Goal: Task Accomplishment & Management: Use online tool/utility

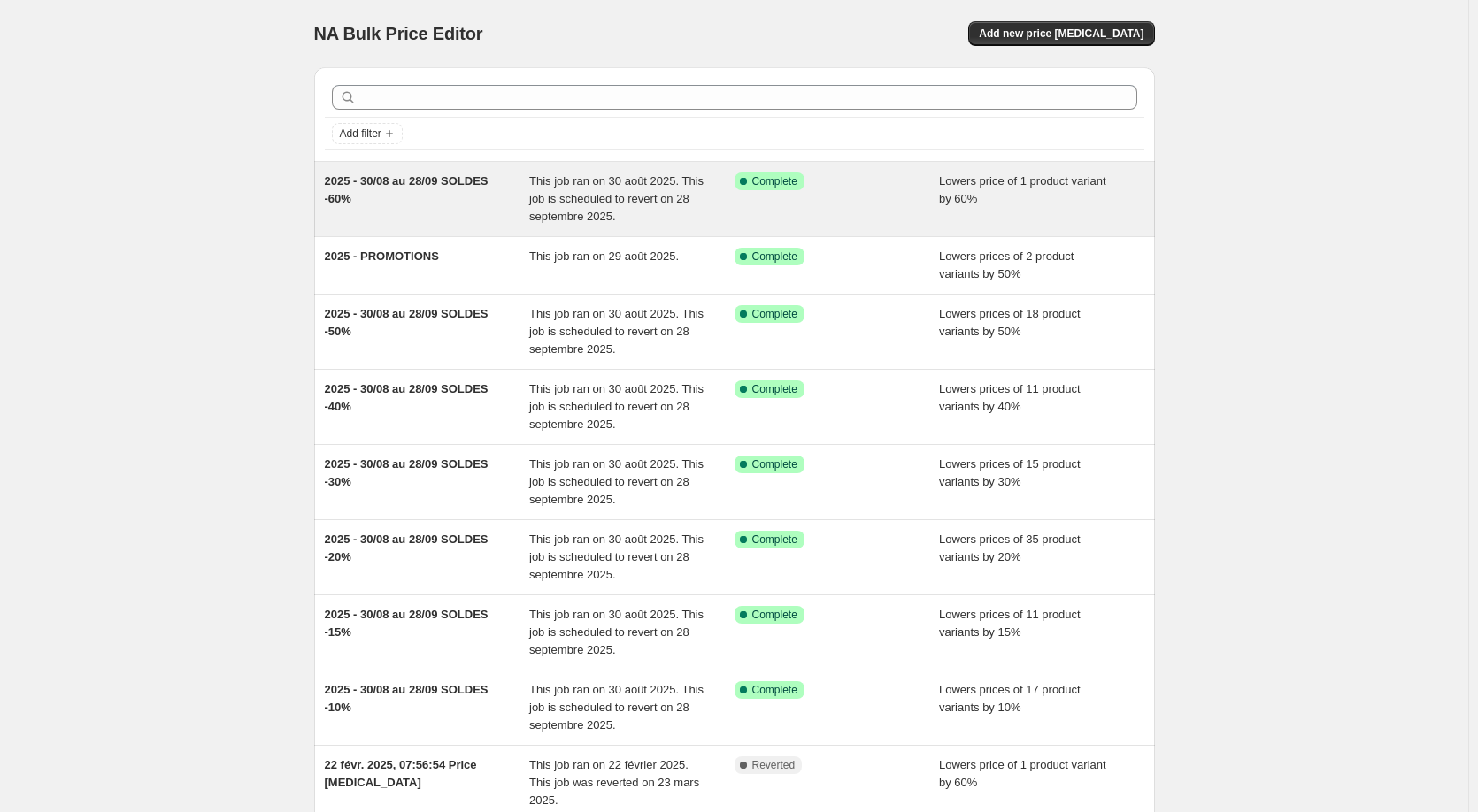
click at [412, 176] on span "2025 - 30/08 au 28/09 SOLDES -60%" at bounding box center [406, 190] width 164 height 31
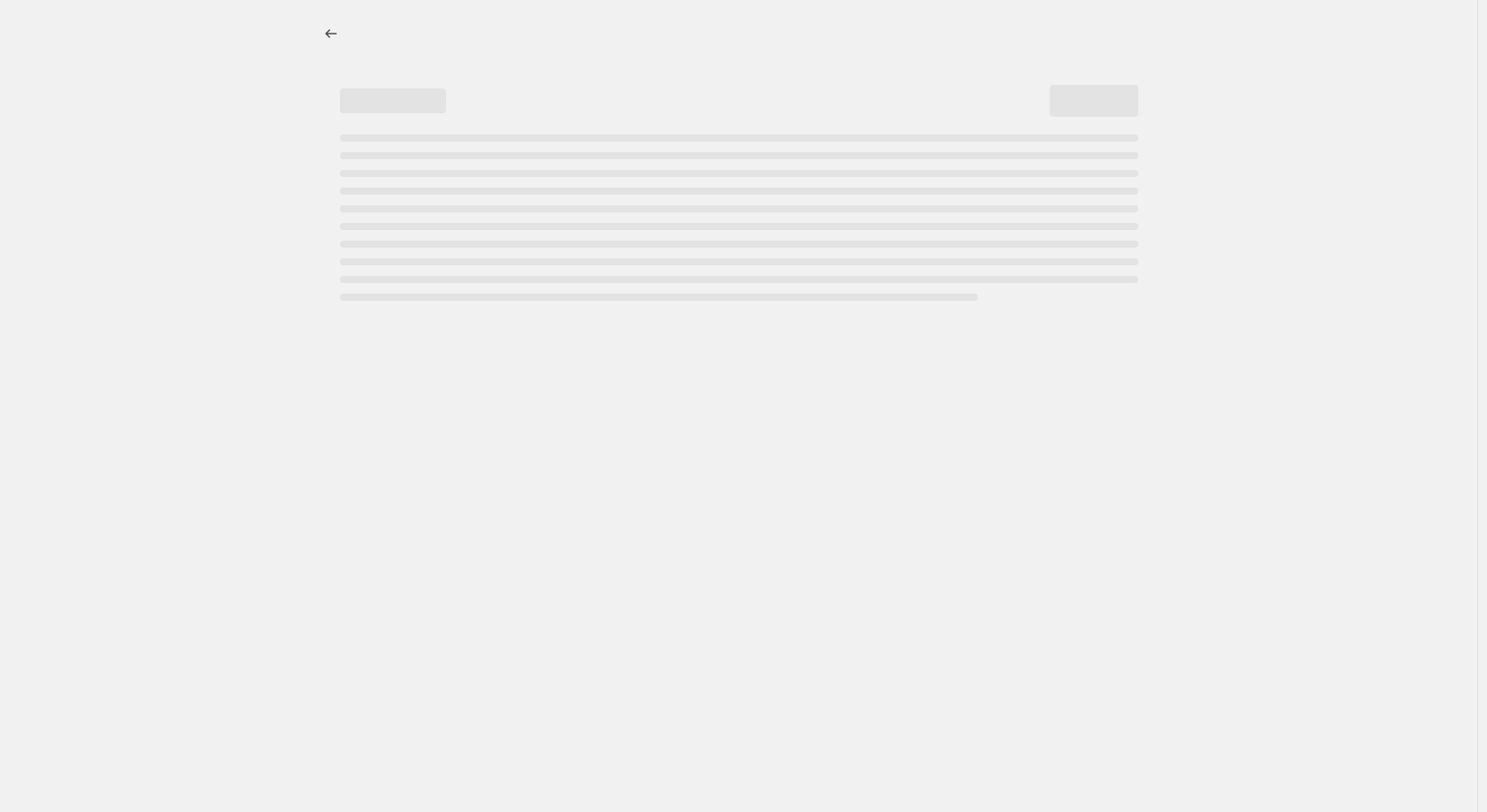
select select "percentage"
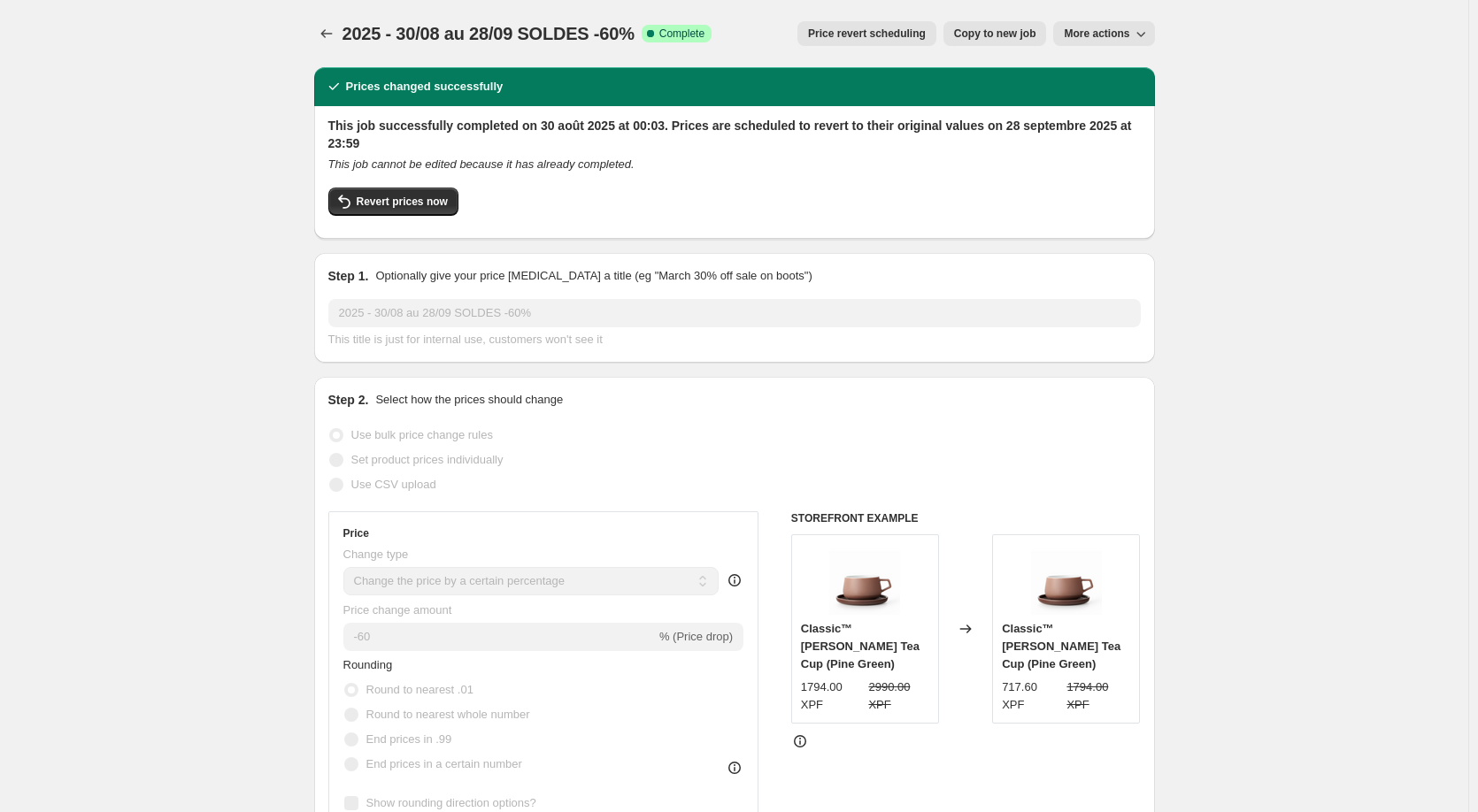
click at [1109, 36] on span "More actions" at bounding box center [1097, 33] width 66 height 15
click at [1108, 108] on span "Delete job" at bounding box center [1120, 101] width 97 height 17
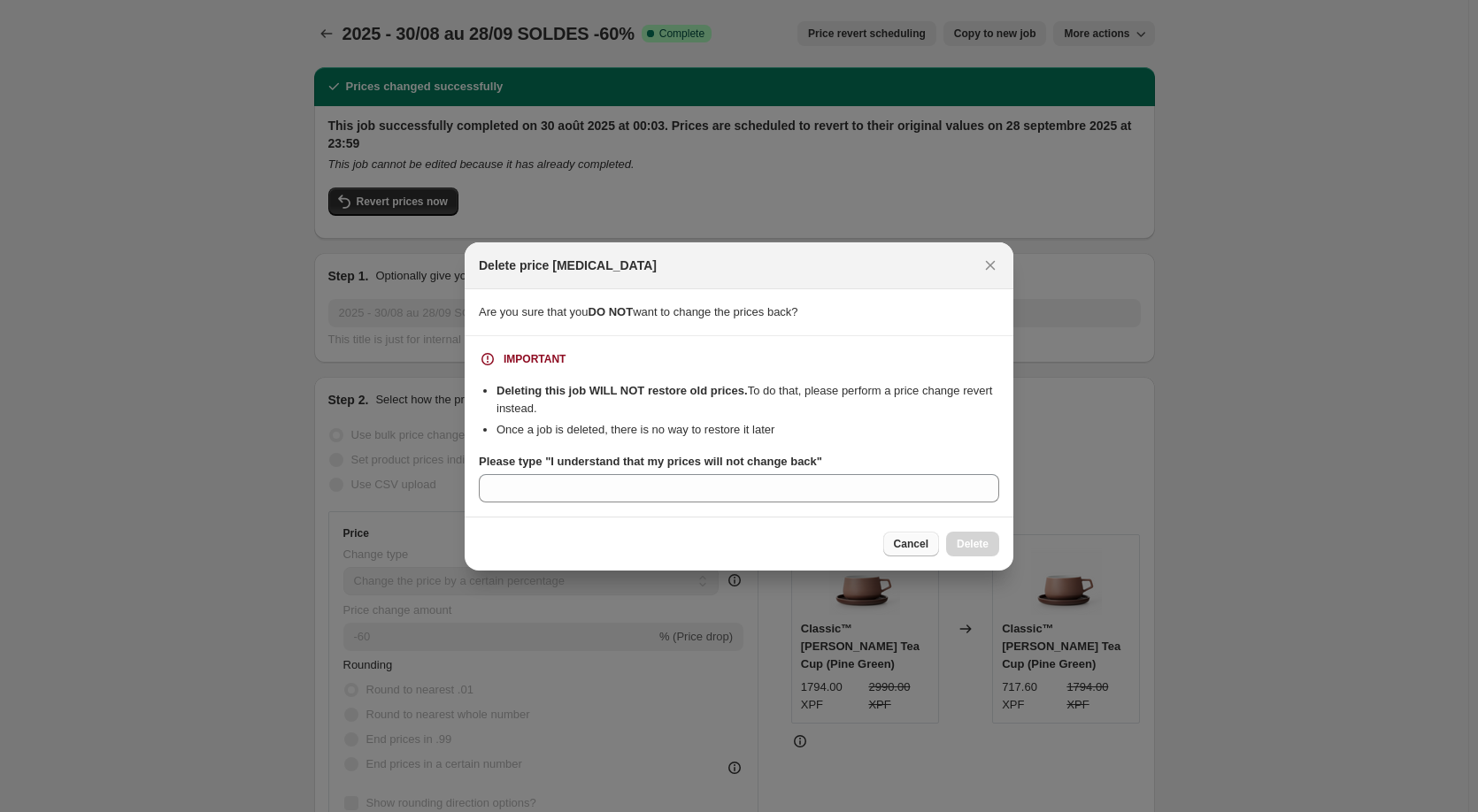
click at [895, 549] on button "Cancel" at bounding box center [911, 545] width 56 height 25
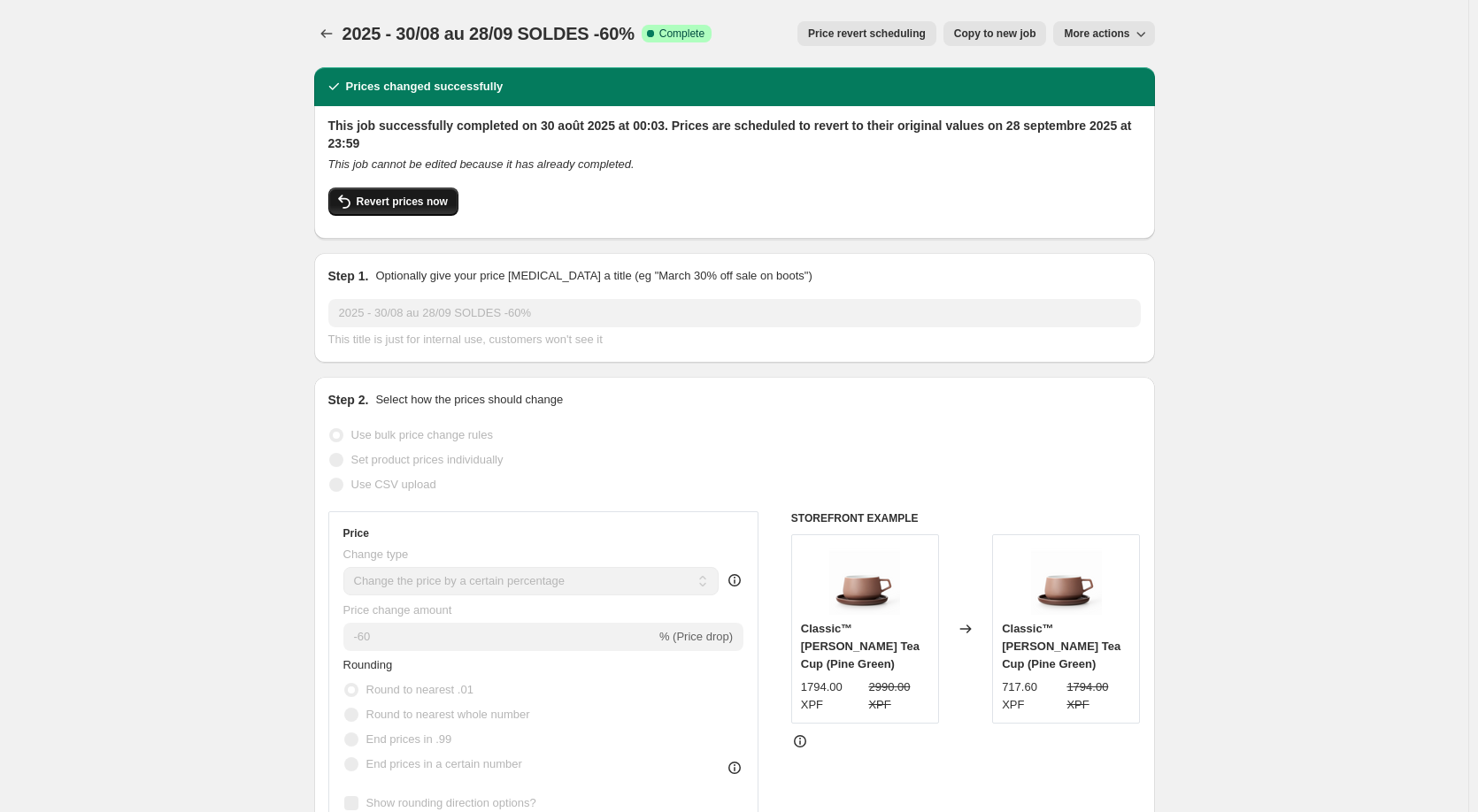
click at [398, 205] on span "Revert prices now" at bounding box center [402, 202] width 91 height 15
checkbox input "false"
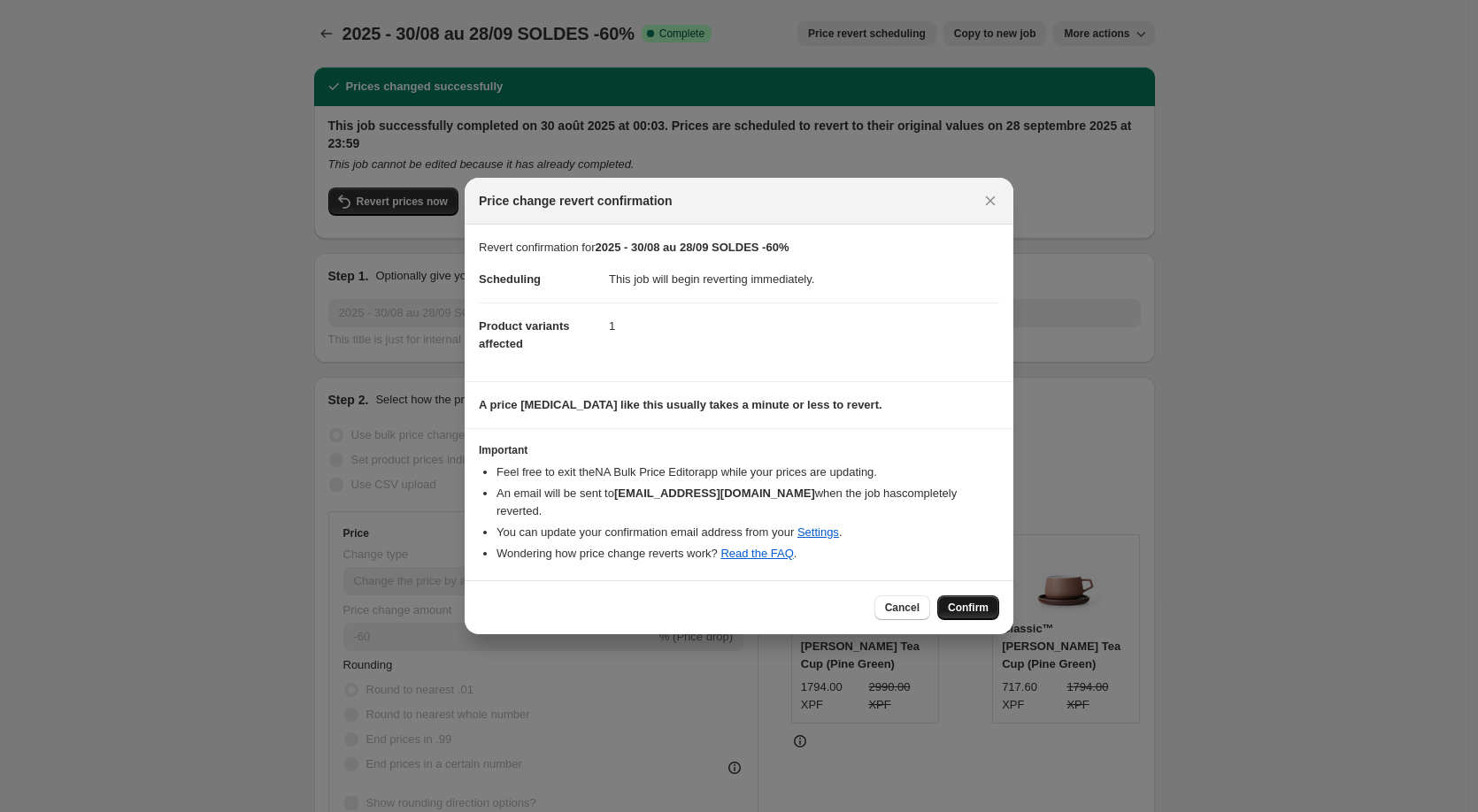
click at [961, 602] on span "Confirm" at bounding box center [968, 608] width 41 height 15
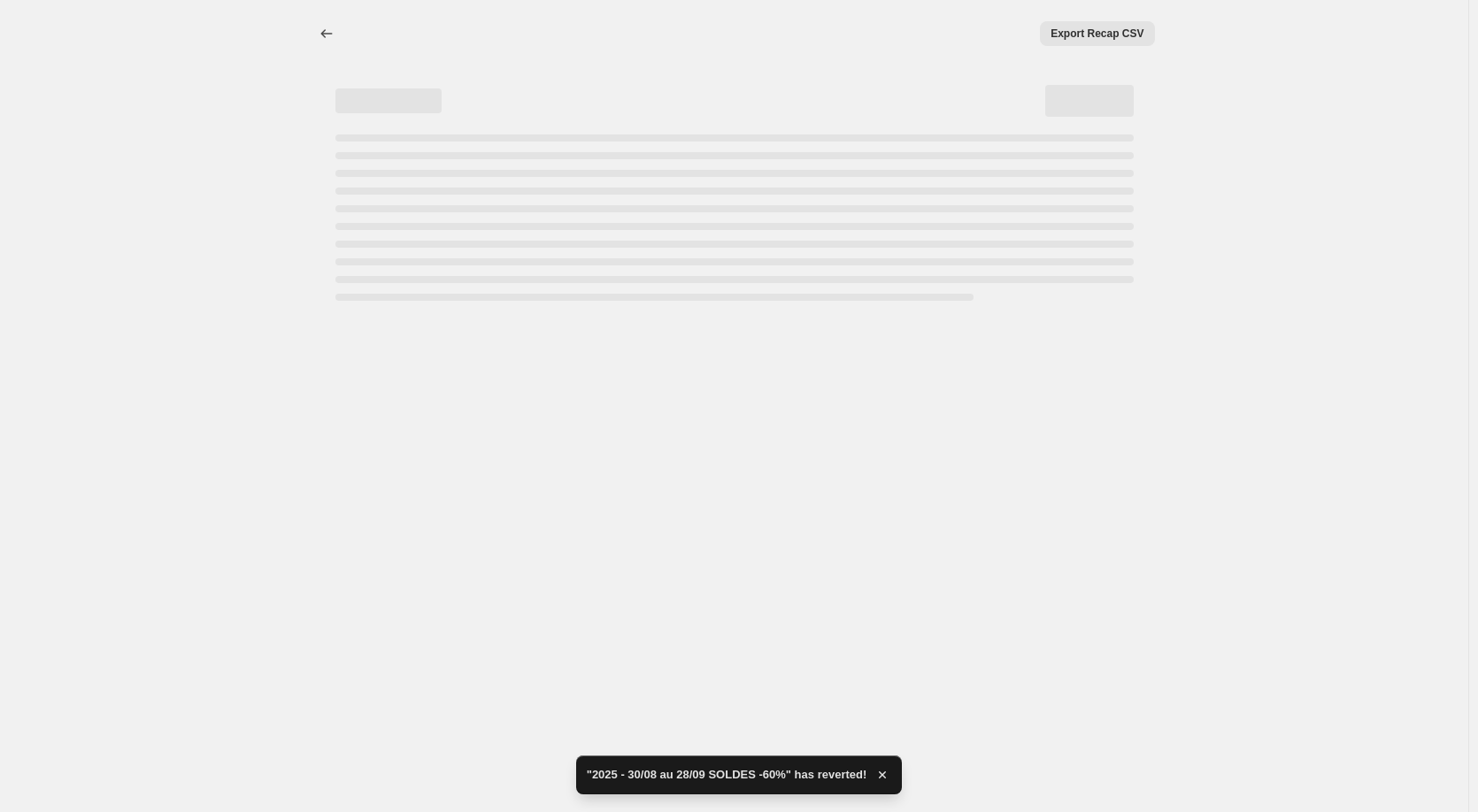
select select "percentage"
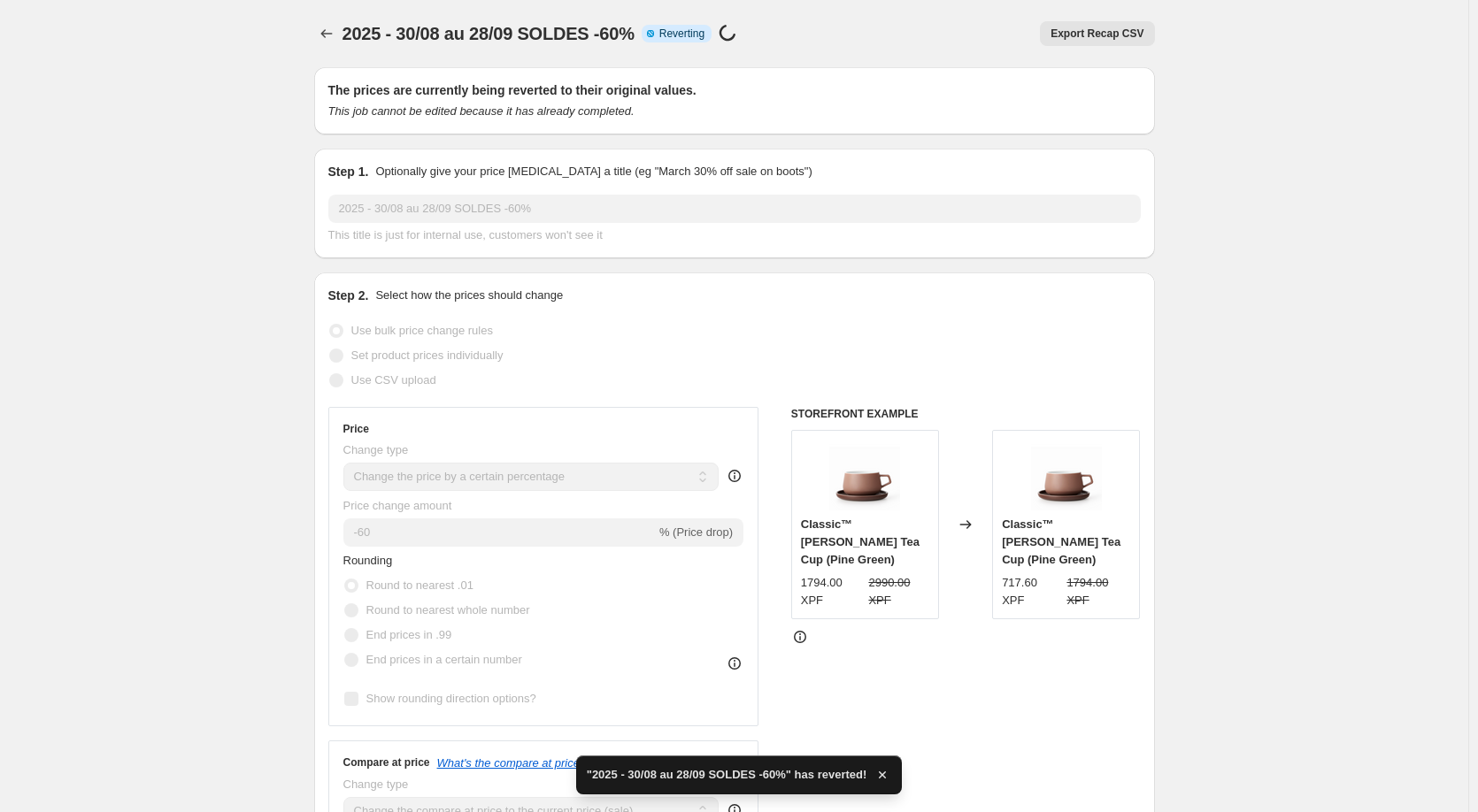
checkbox input "true"
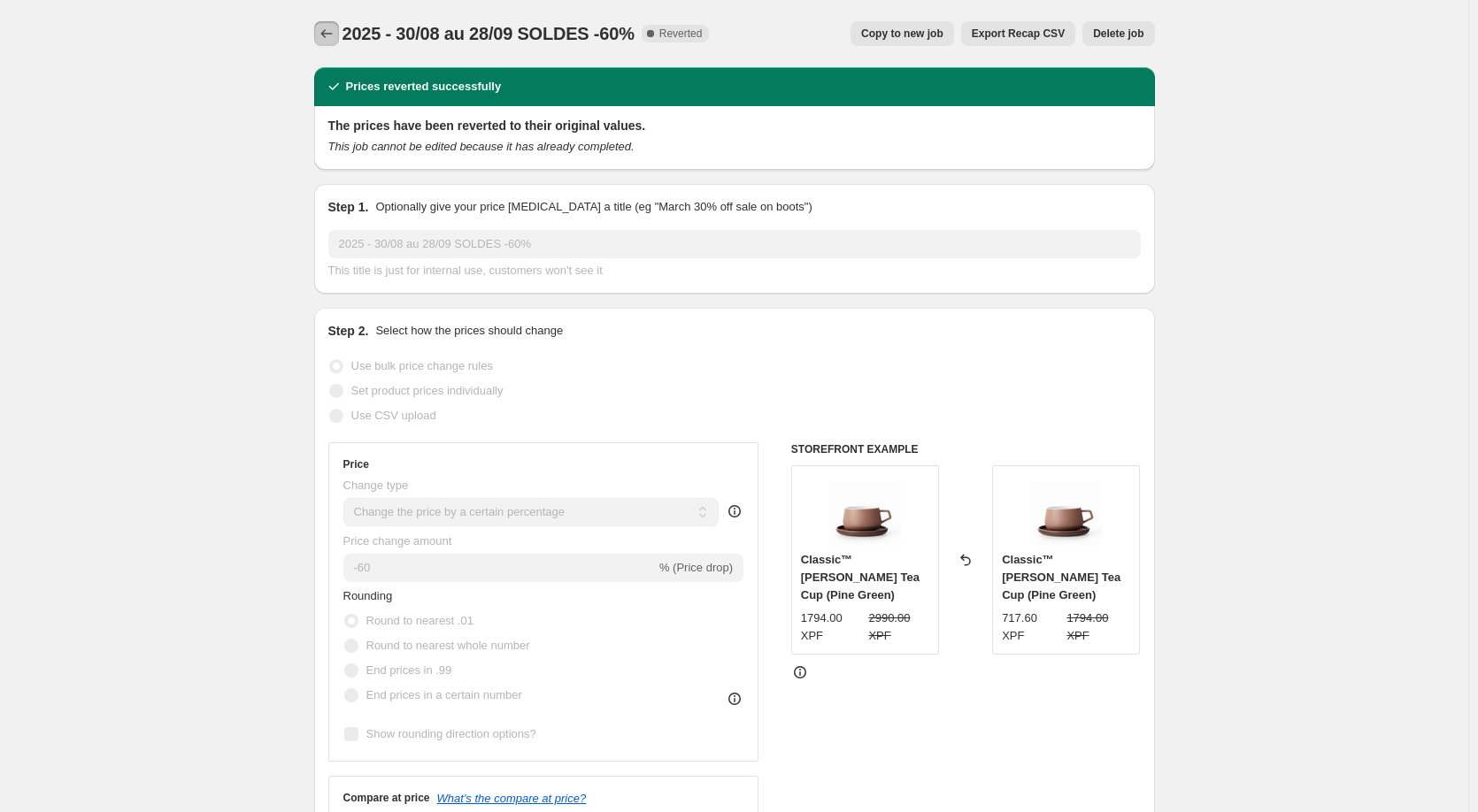
click at [329, 26] on icon "Price change jobs" at bounding box center [327, 34] width 17 height 17
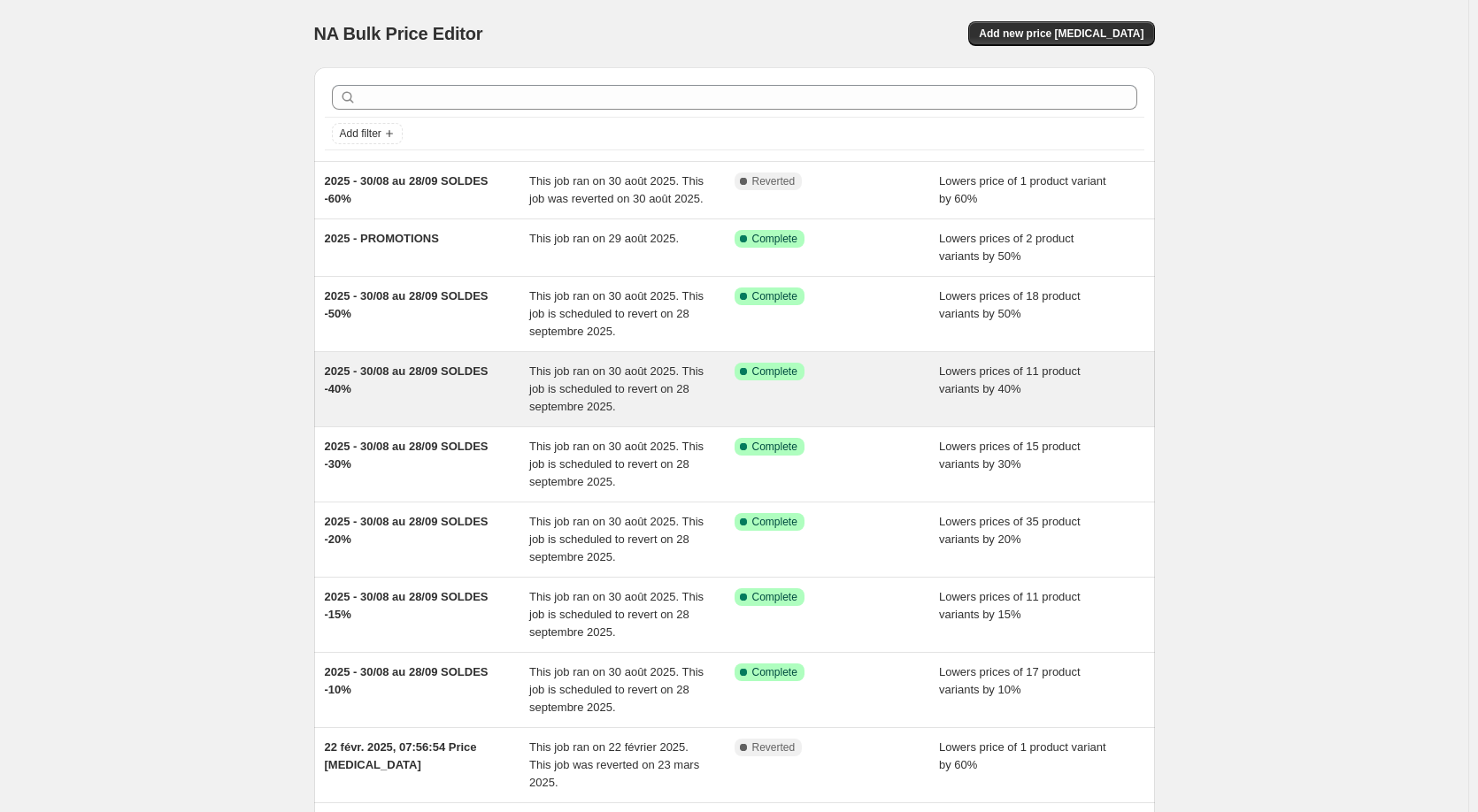
click at [470, 371] on span "2025 - 30/08 au 28/09 SOLDES -40%" at bounding box center [406, 380] width 164 height 31
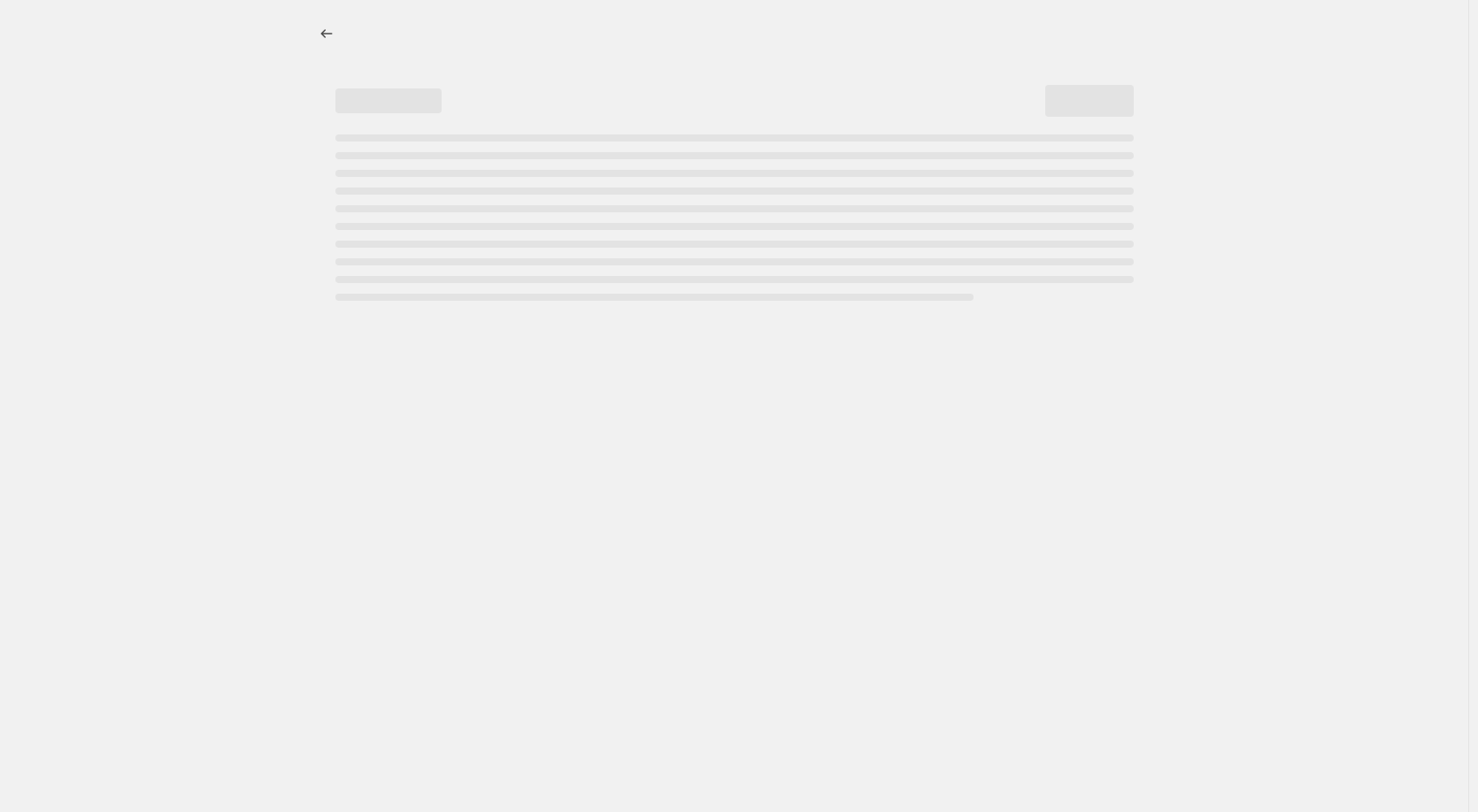
select select "percentage"
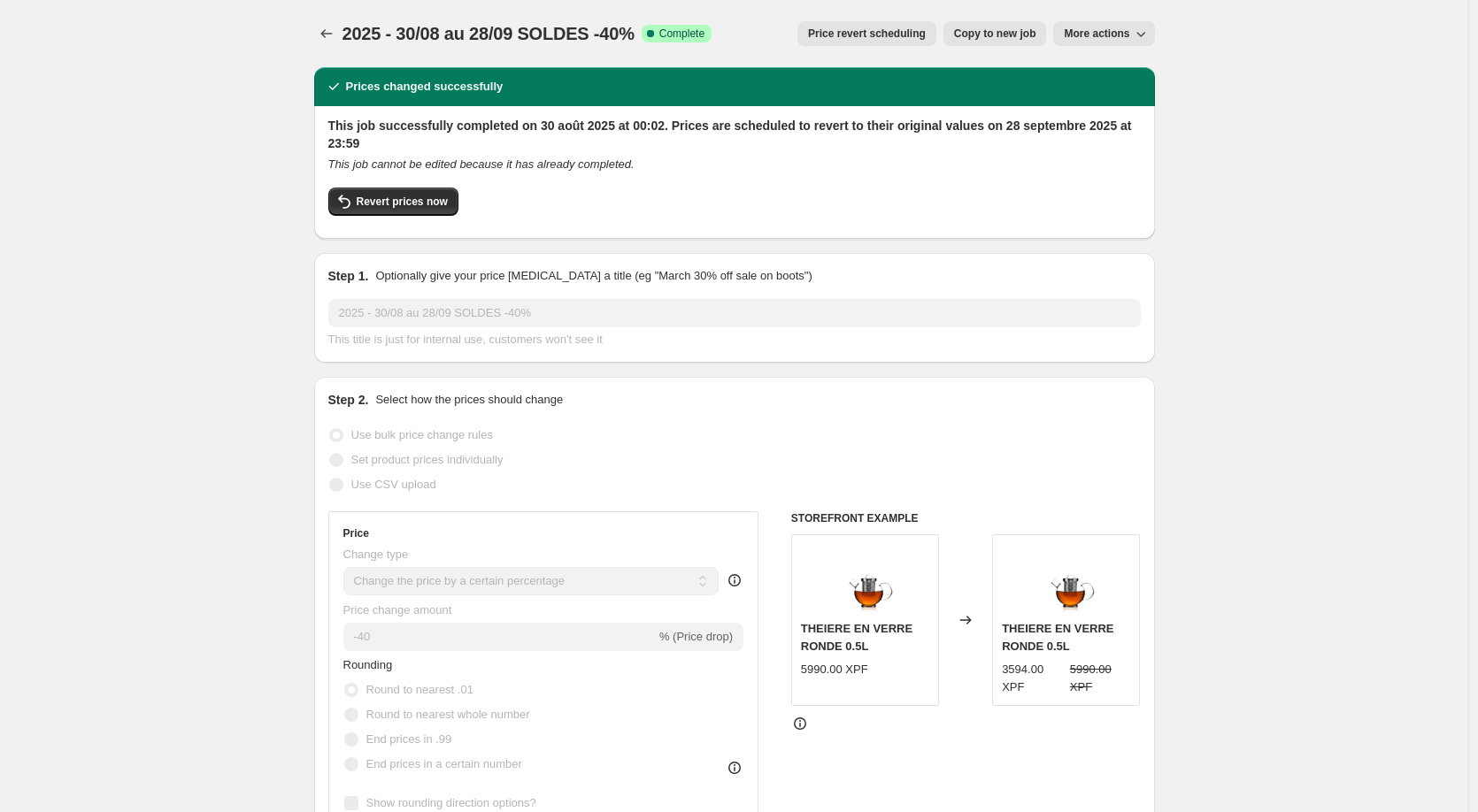
click at [1103, 32] on span "More actions" at bounding box center [1097, 33] width 66 height 15
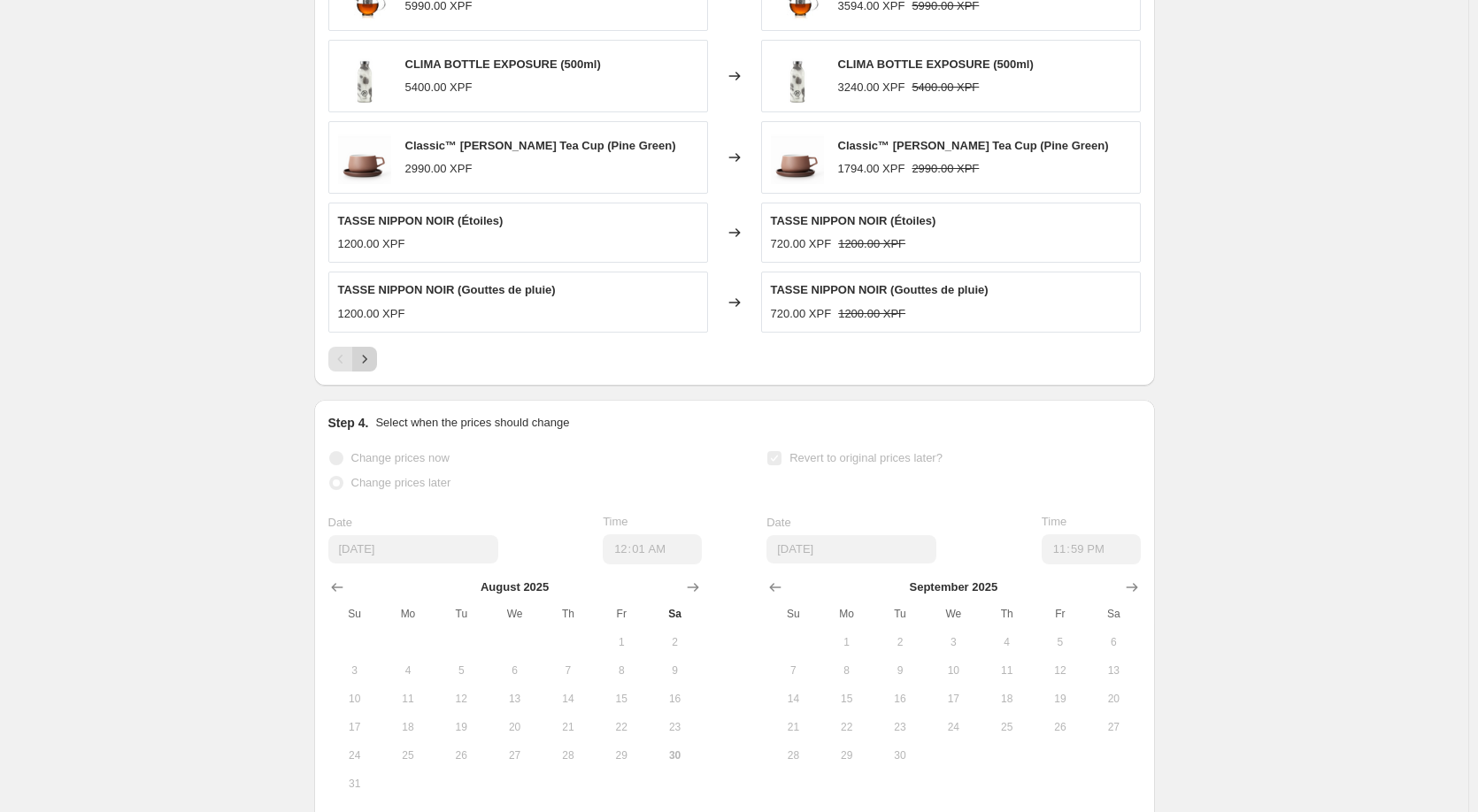
scroll to position [1326, 0]
click at [370, 366] on icon "Next" at bounding box center [364, 359] width 17 height 17
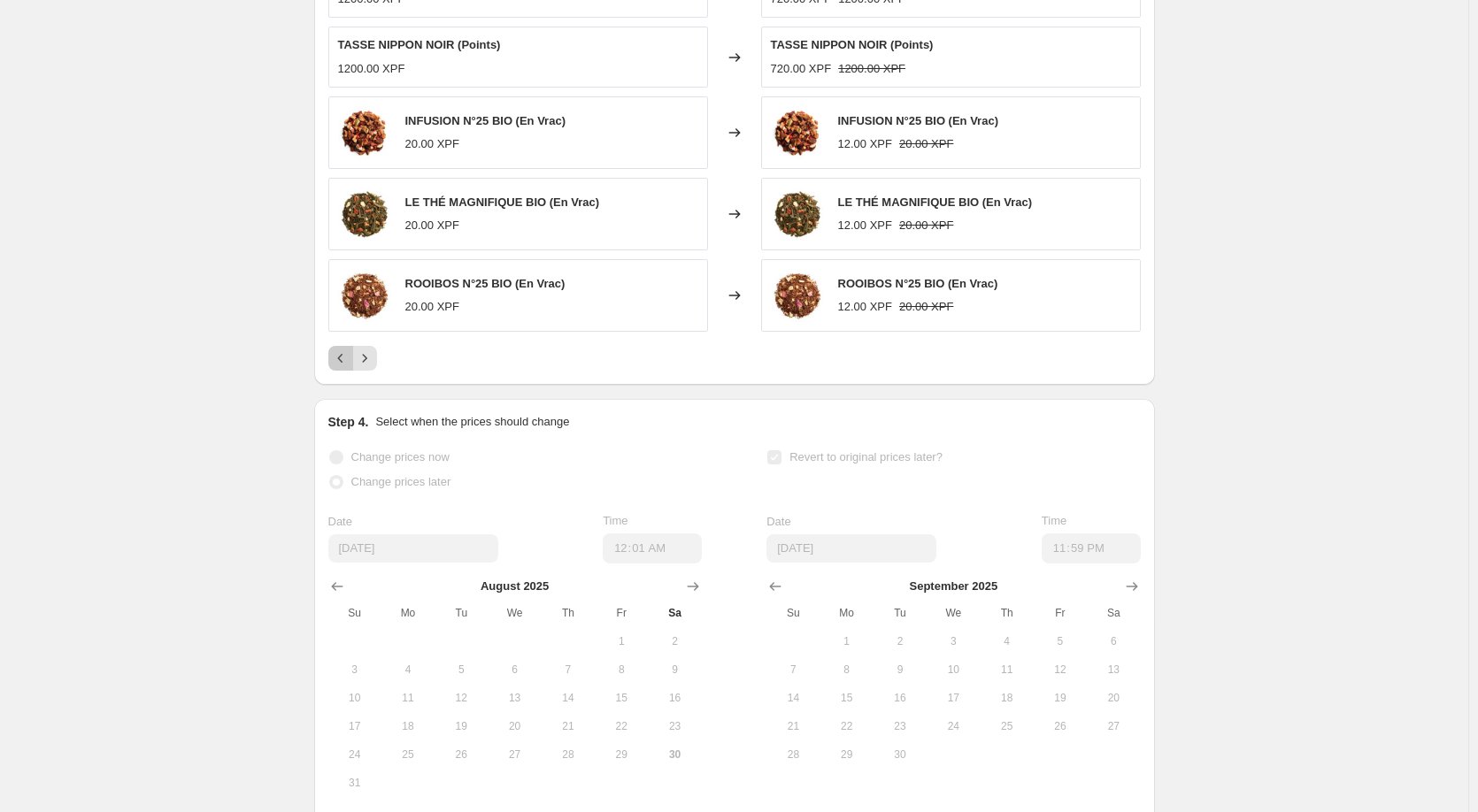
click at [341, 361] on icon "Previous" at bounding box center [340, 359] width 17 height 17
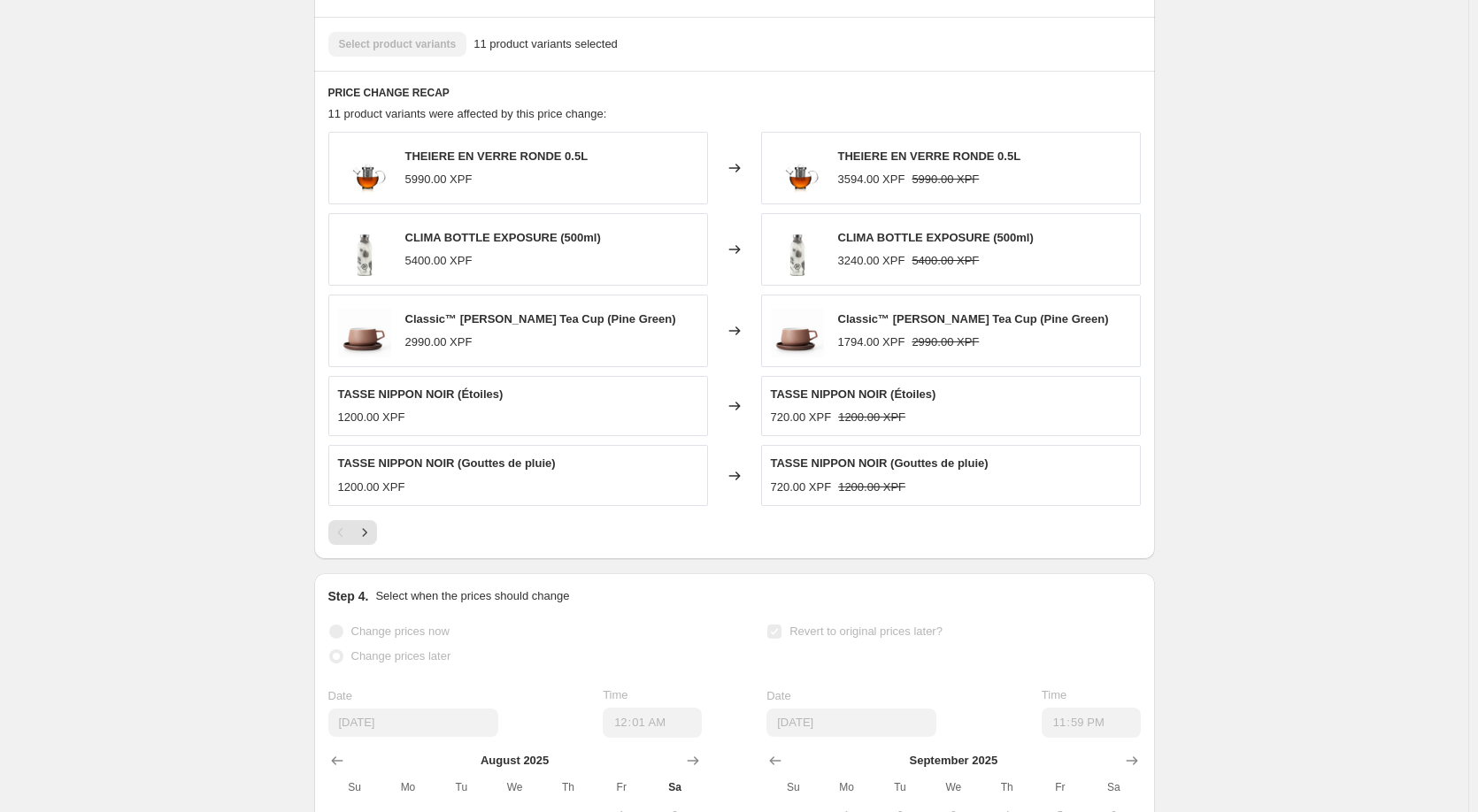
click at [613, 316] on div "Classic™ [PERSON_NAME] Tea Cup (Pine Green) 2990.00 XPF" at bounding box center [519, 330] width 380 height 73
click at [739, 331] on icon at bounding box center [735, 331] width 17 height 17
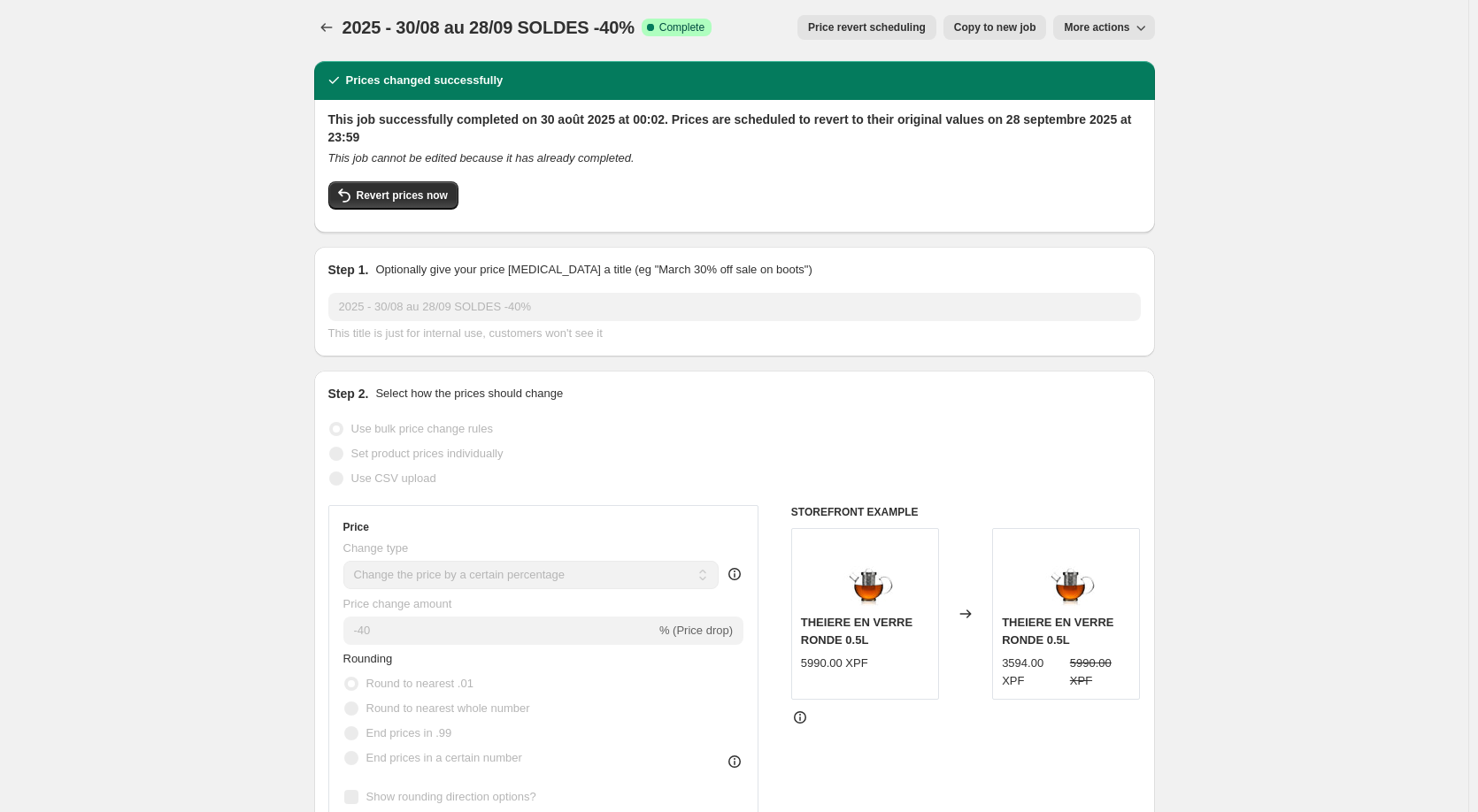
scroll to position [0, 0]
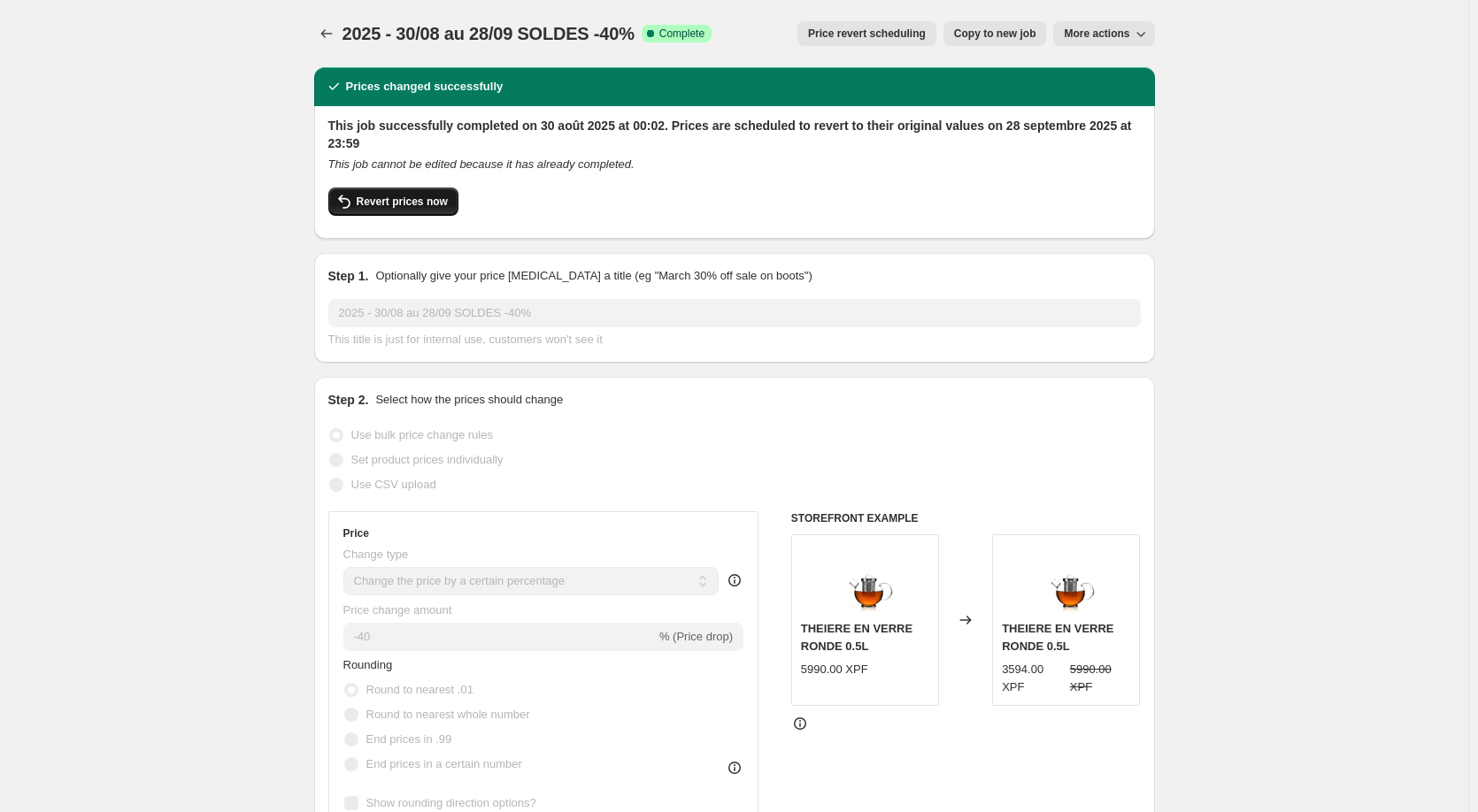
click at [437, 197] on span "Revert prices now" at bounding box center [402, 202] width 91 height 15
checkbox input "false"
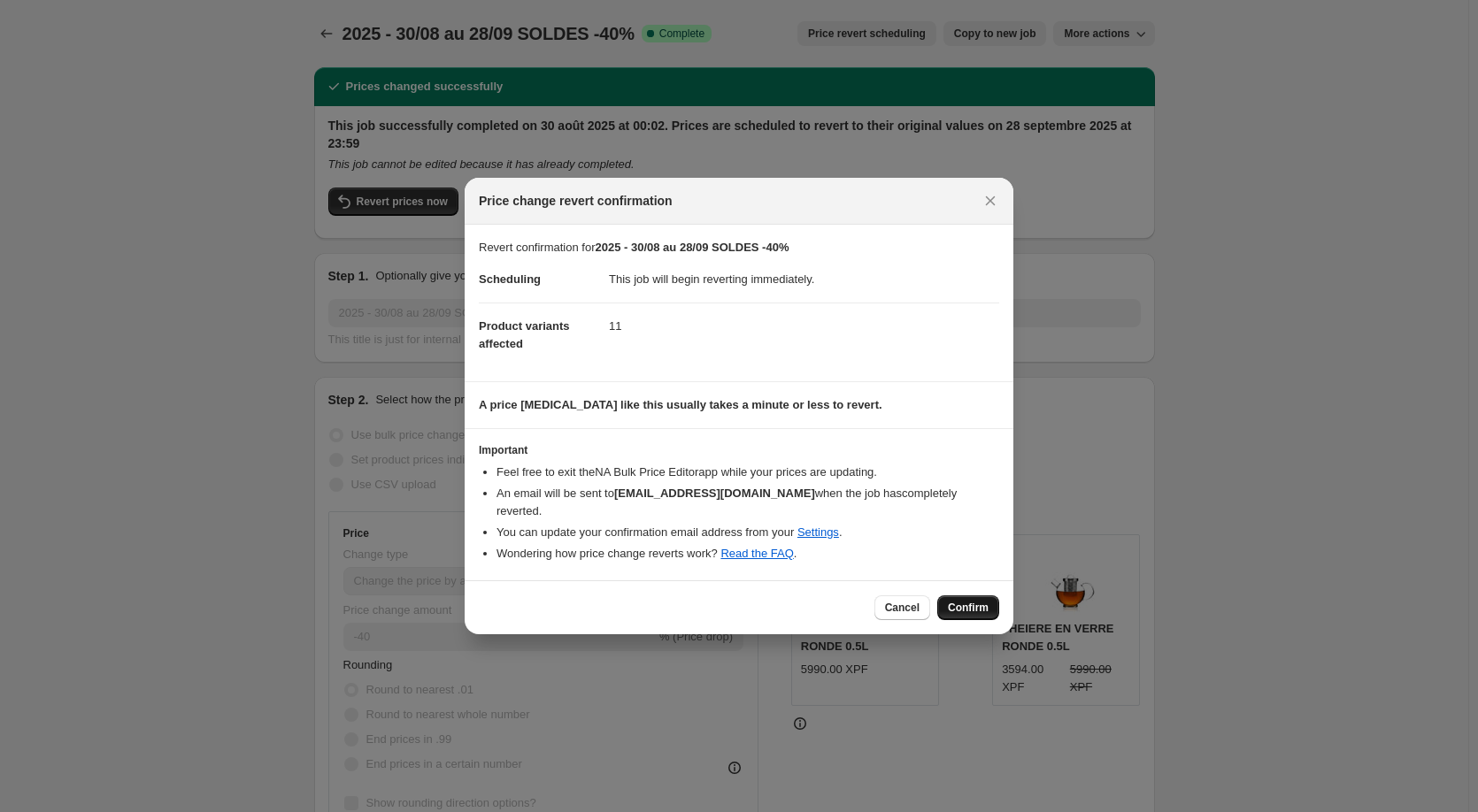
click at [953, 601] on span "Confirm" at bounding box center [968, 608] width 41 height 15
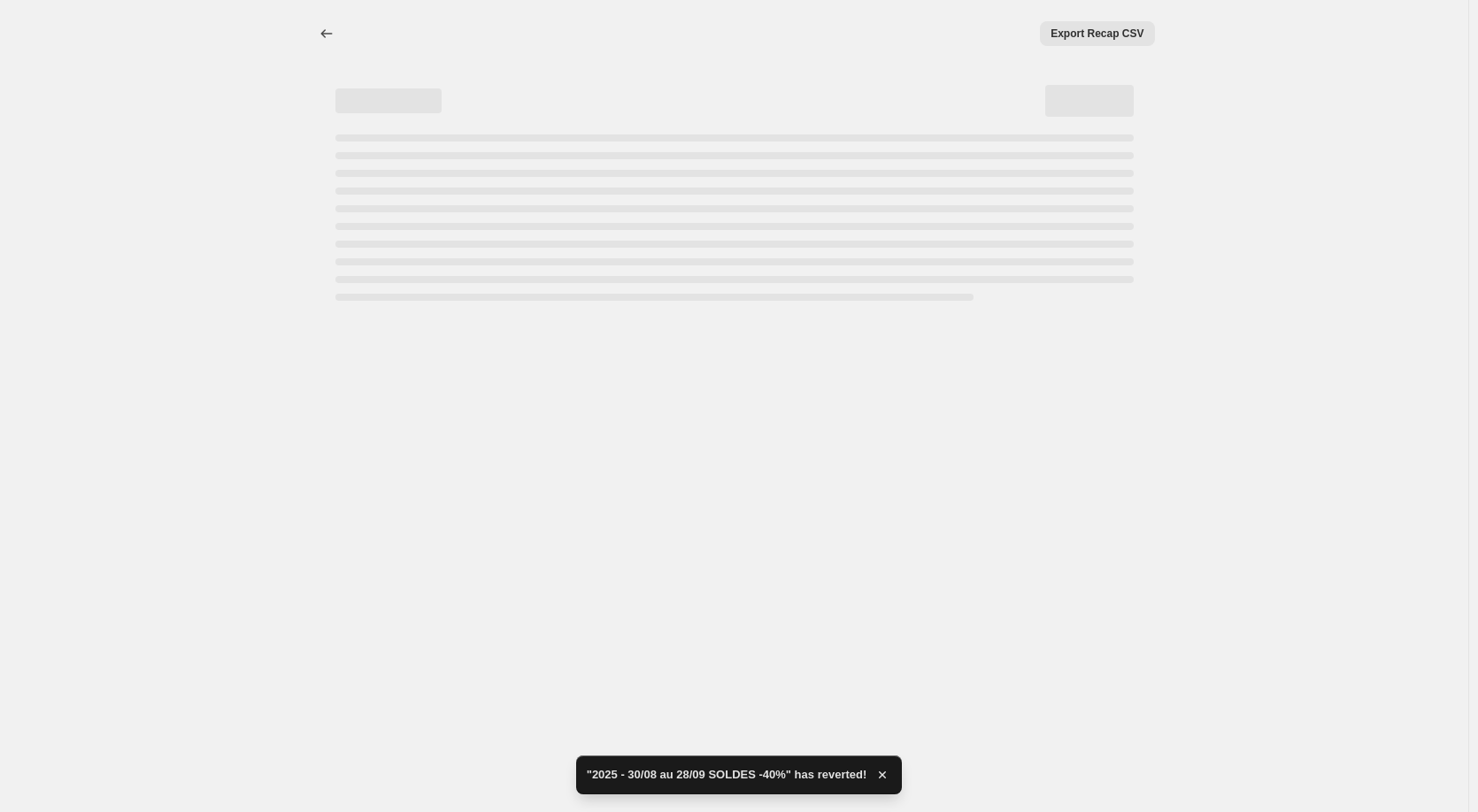
select select "percentage"
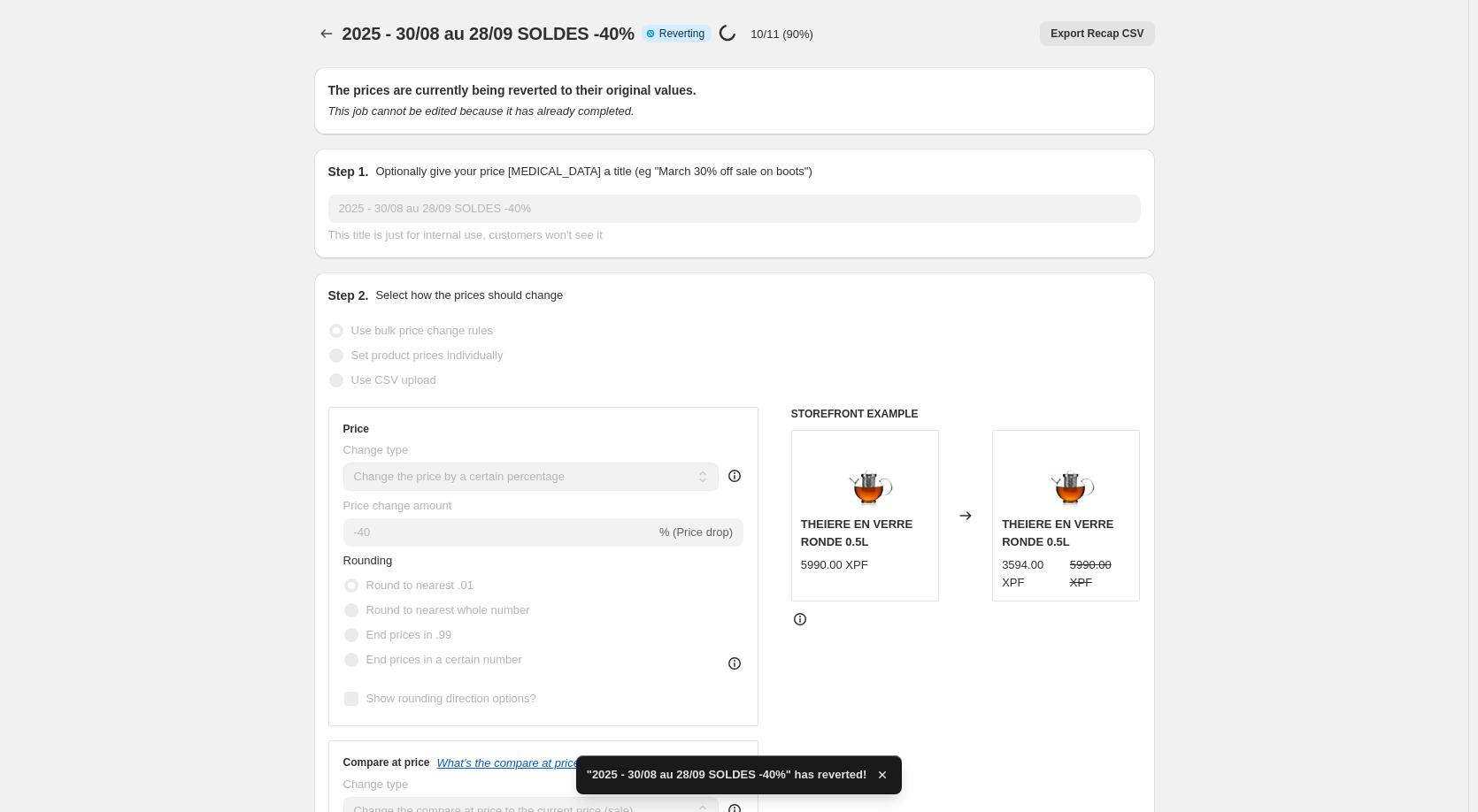
checkbox input "true"
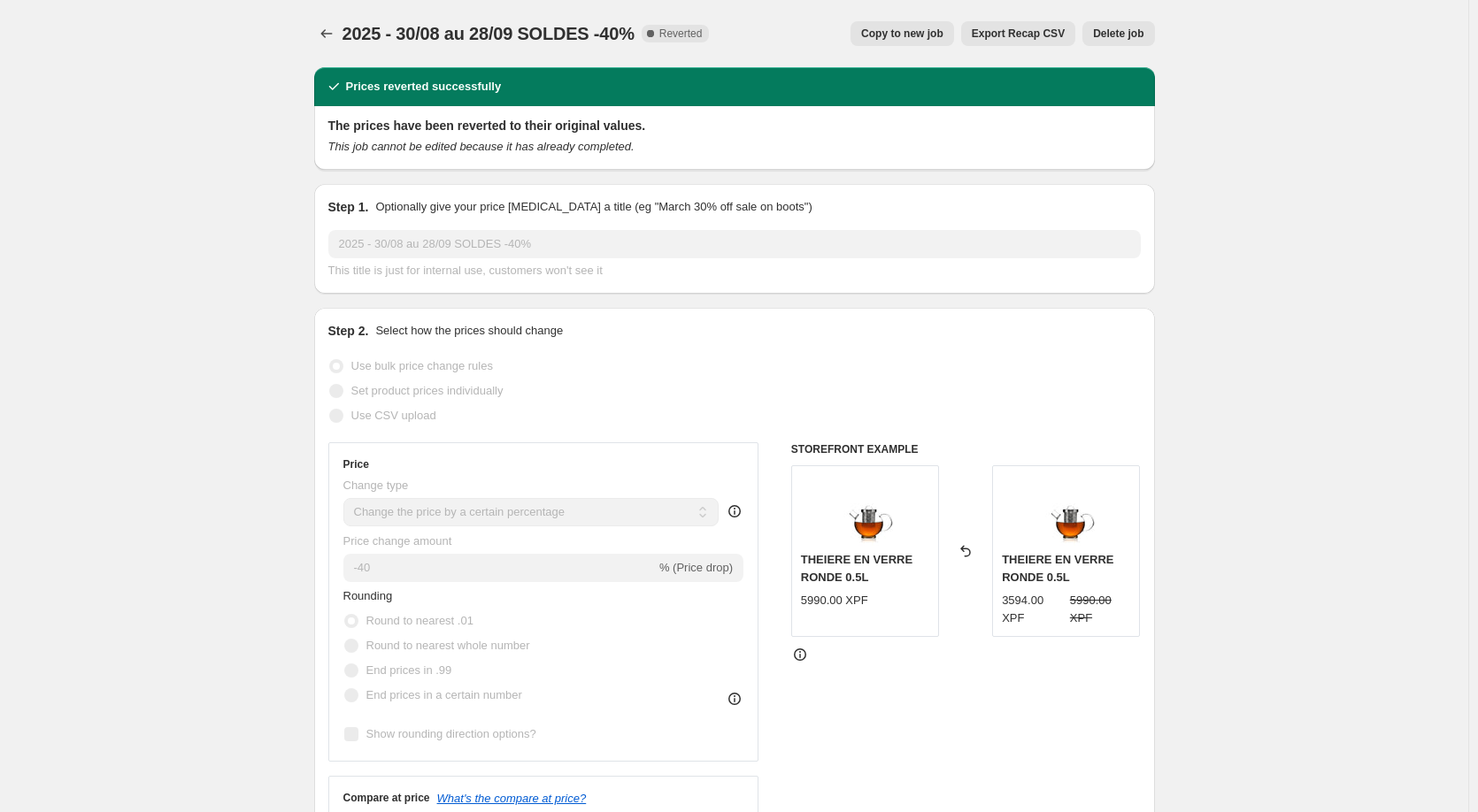
click at [916, 36] on span "Copy to new job" at bounding box center [902, 33] width 82 height 15
select select "percentage"
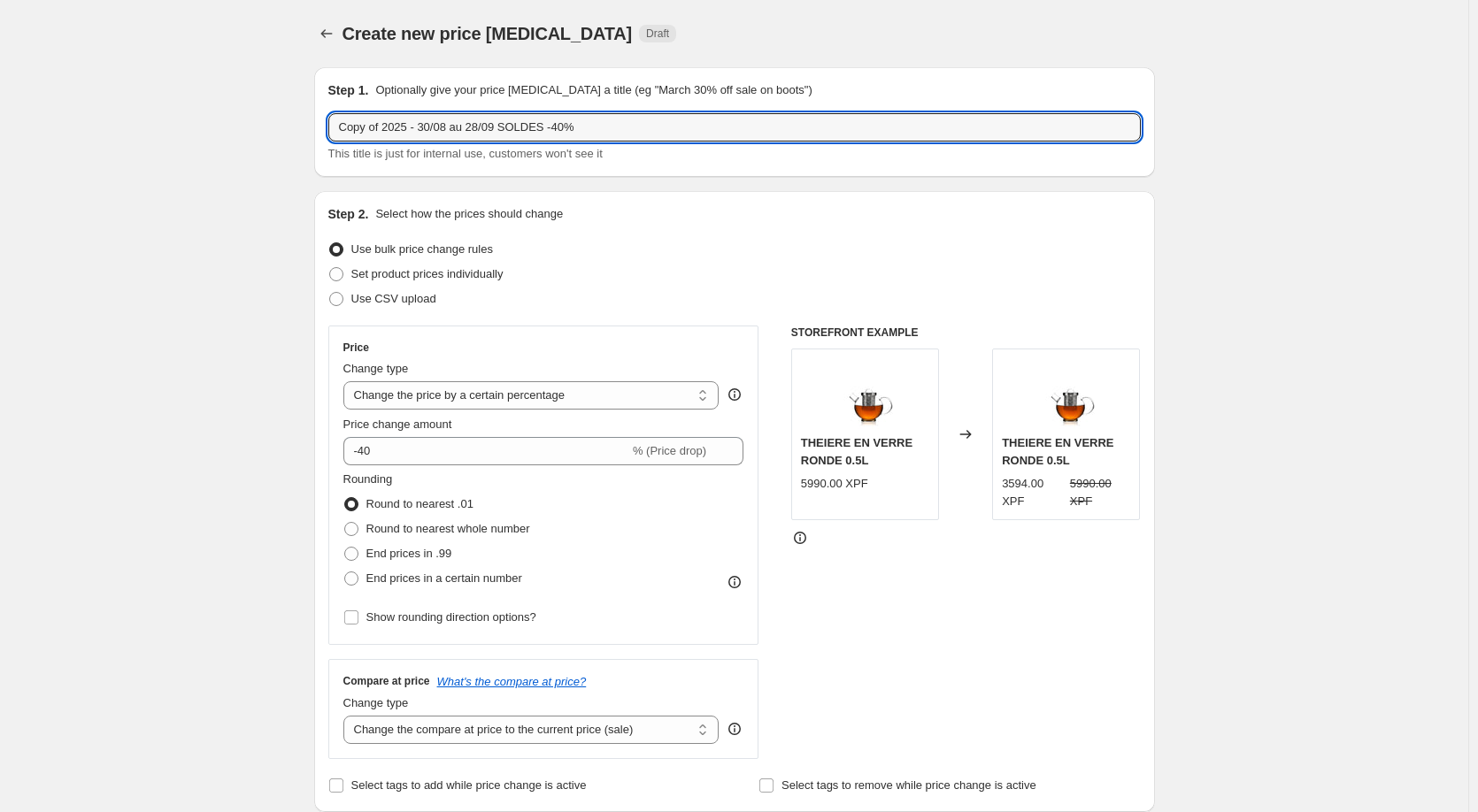
drag, startPoint x: 388, startPoint y: 126, endPoint x: 330, endPoint y: 138, distance: 59.2
click at [330, 138] on div "Step 1. Optionally give your price [MEDICAL_DATA] a title (eg "March 30% off sa…" at bounding box center [735, 121] width 841 height 109
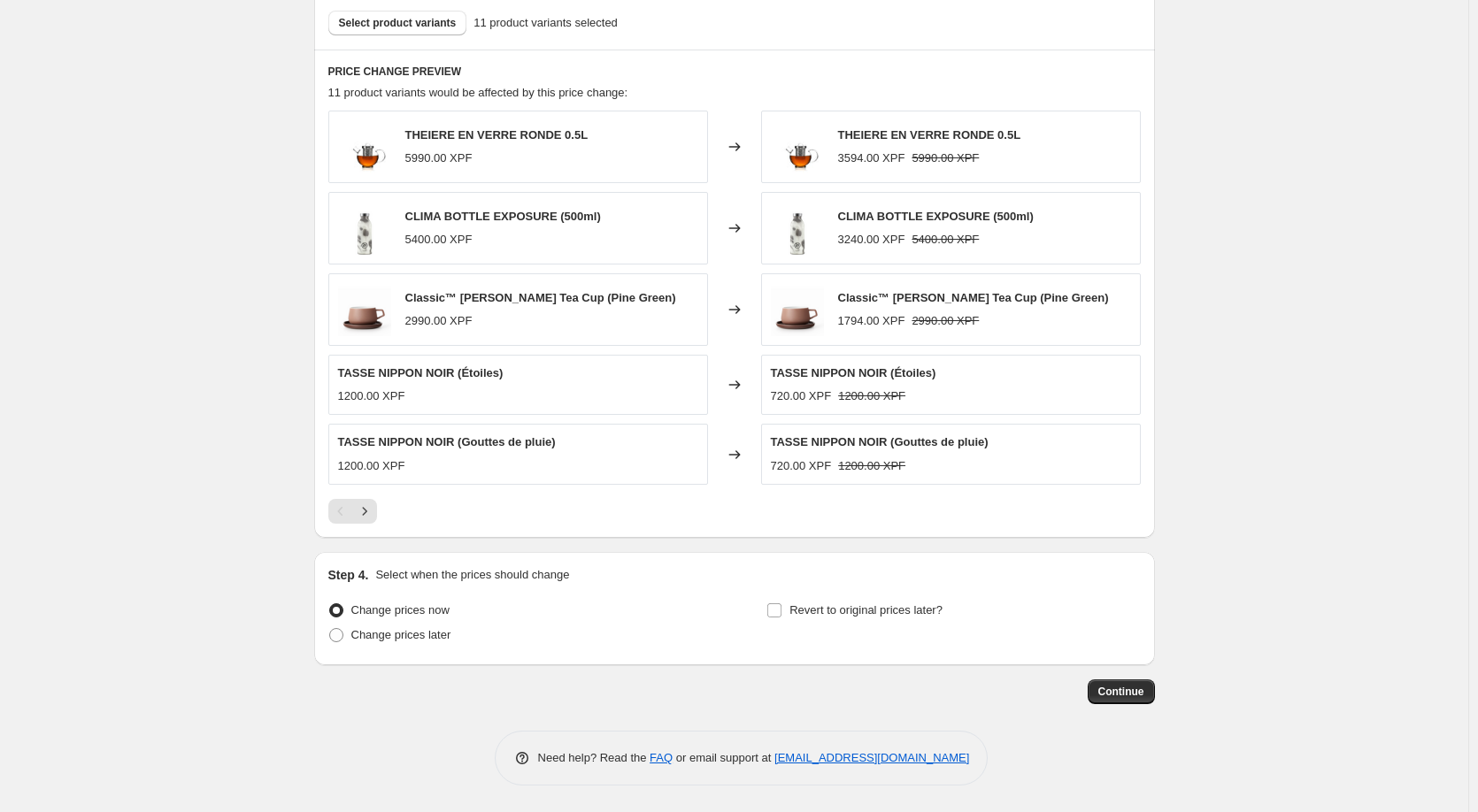
scroll to position [987, 0]
type input "2025 - 30/08 au 28/09 SOLDES -40%"
click at [417, 28] on span "Select product variants" at bounding box center [397, 22] width 117 height 15
click at [417, 24] on span "Select product variants" at bounding box center [397, 22] width 117 height 15
click at [397, 640] on span "Change prices later" at bounding box center [401, 635] width 100 height 14
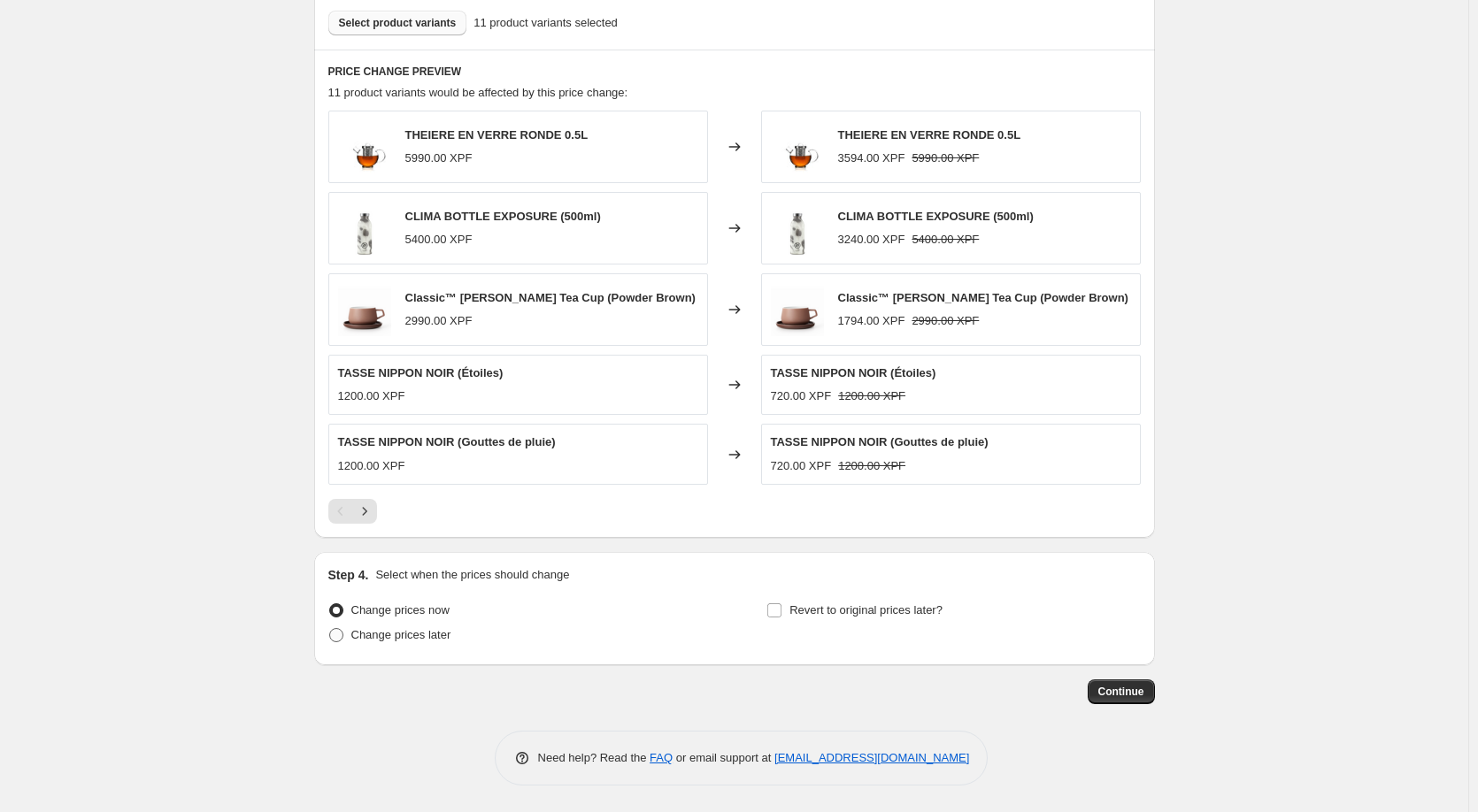
click at [330, 629] on input "Change prices later" at bounding box center [330, 628] width 1 height 1
radio input "true"
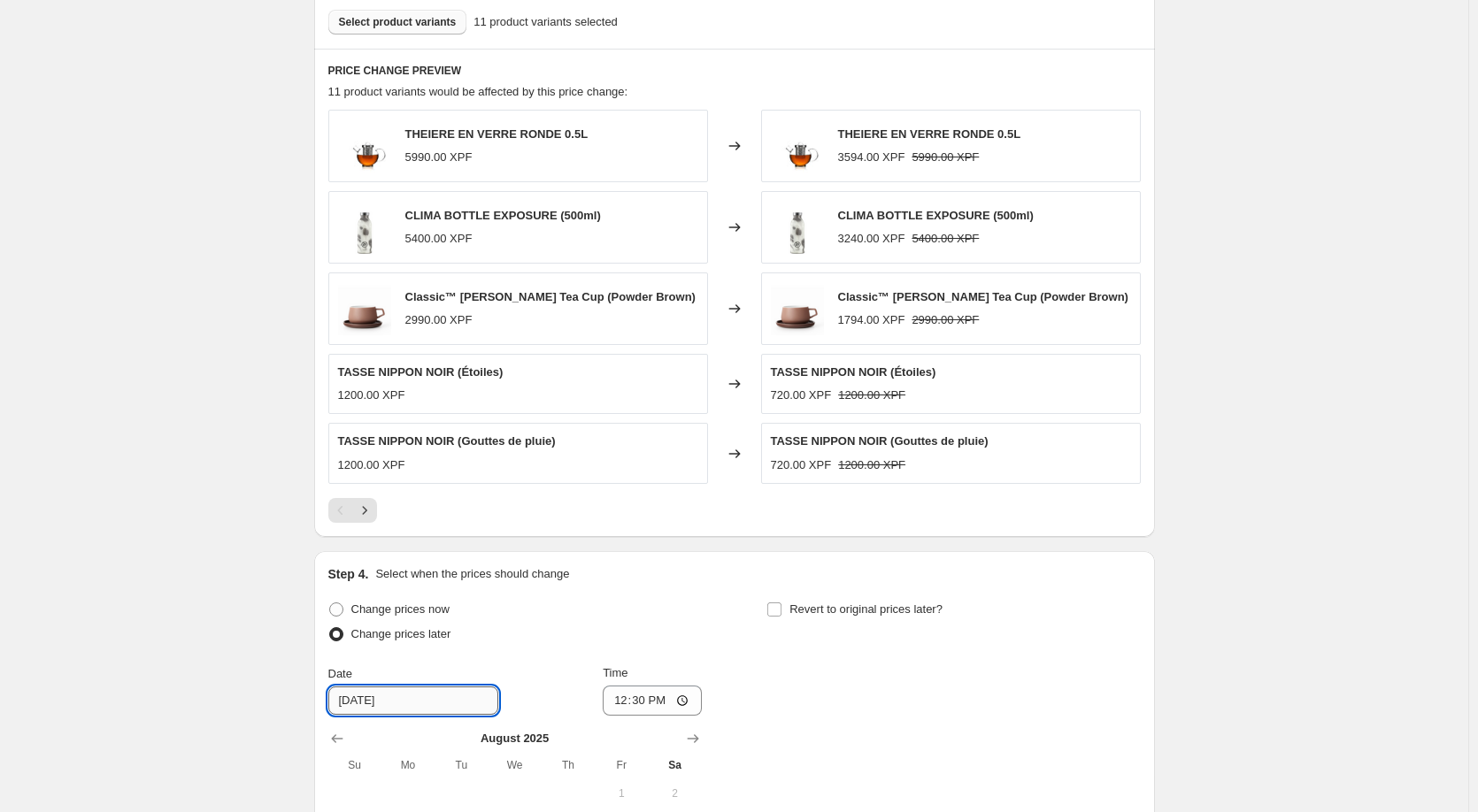
click at [441, 705] on input "[DATE]" at bounding box center [413, 701] width 170 height 28
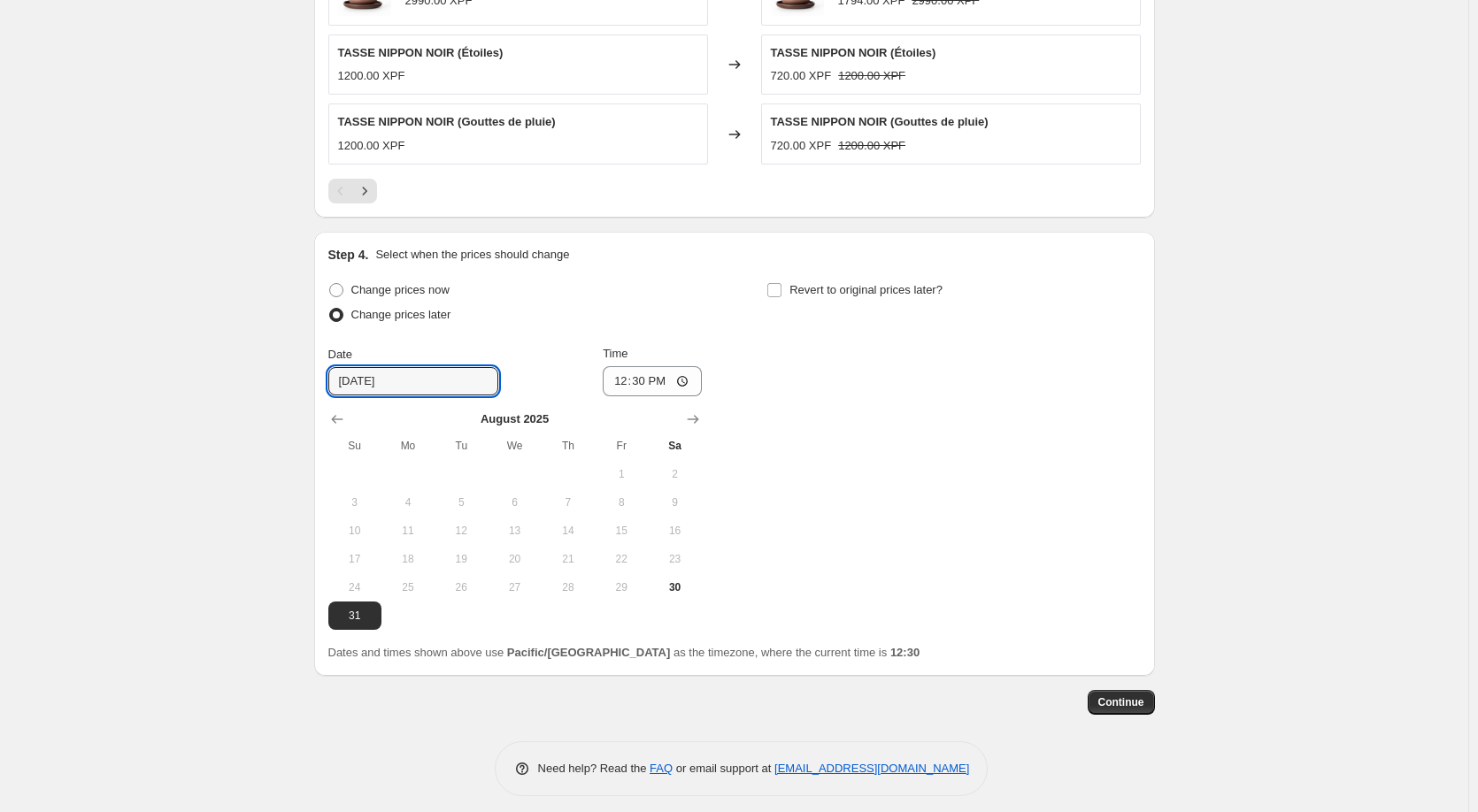
scroll to position [1319, 0]
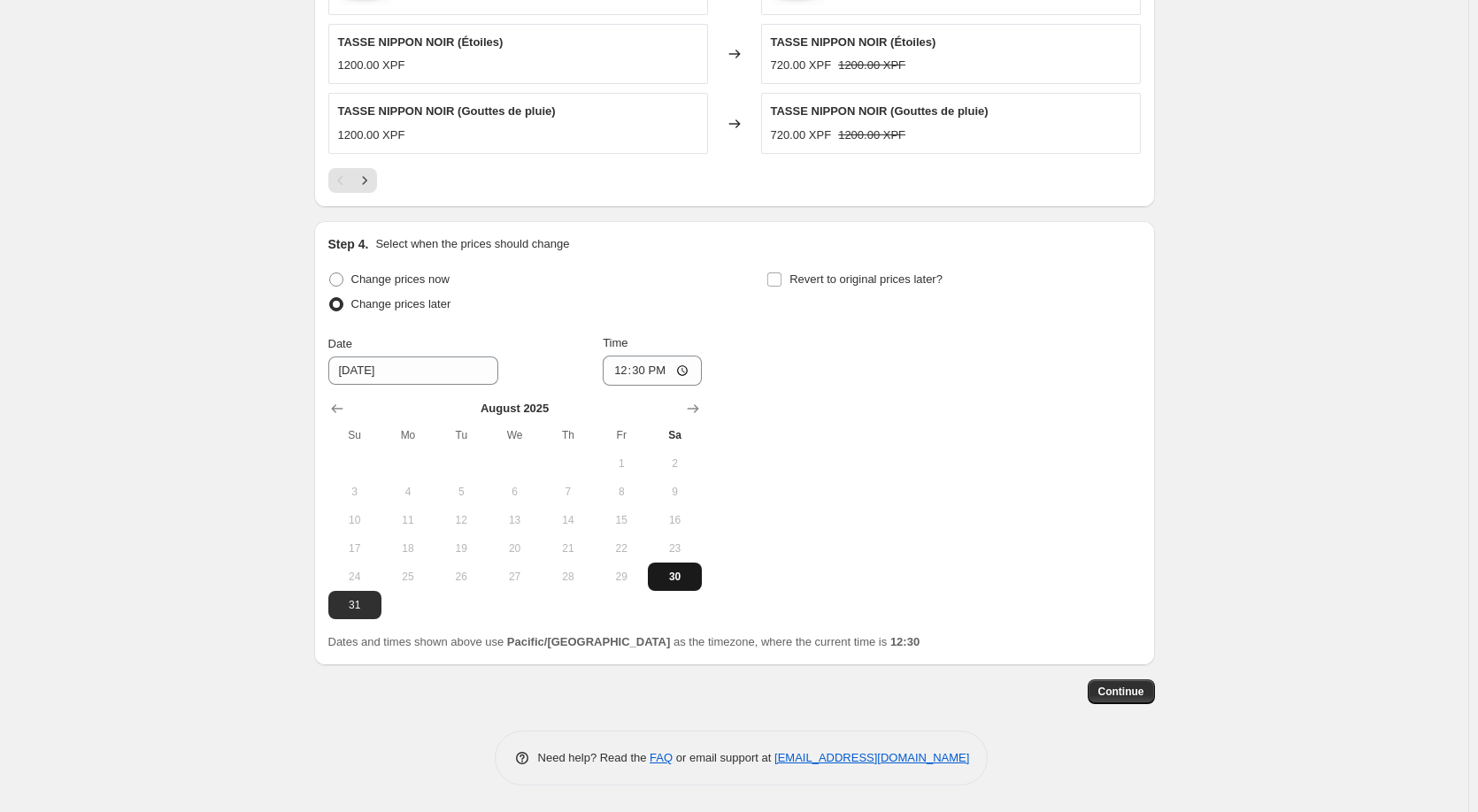
click at [677, 581] on span "30" at bounding box center [675, 577] width 39 height 15
type input "[DATE]"
click at [779, 279] on input "Revert to original prices later?" at bounding box center [774, 279] width 15 height 15
checkbox input "true"
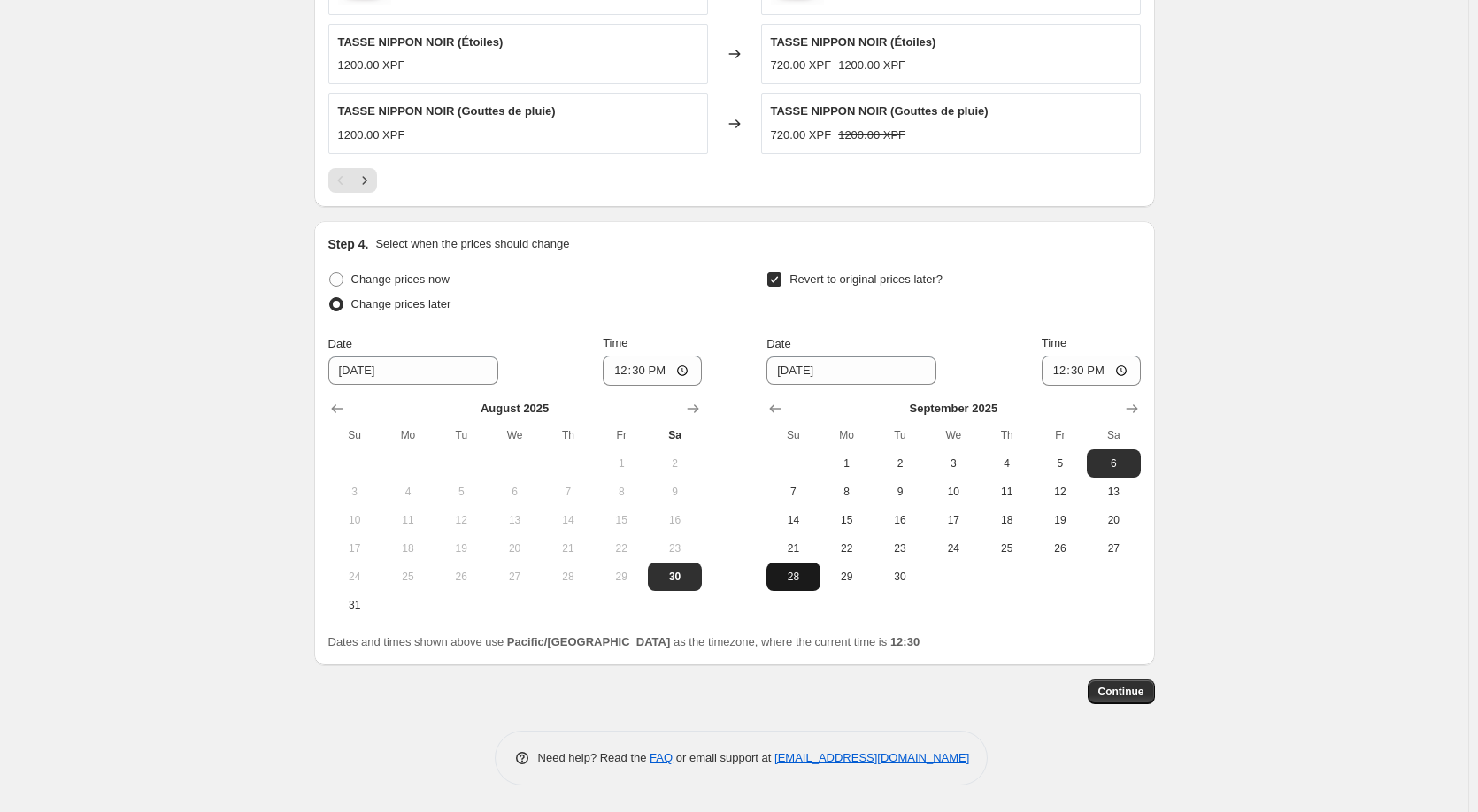
click at [801, 574] on span "28" at bounding box center [793, 577] width 39 height 15
type input "[DATE]"
click at [1123, 372] on input "12:30" at bounding box center [1091, 370] width 99 height 30
type input "23:59"
click at [999, 359] on div "Date [DATE] Time 23:59" at bounding box center [953, 359] width 373 height 51
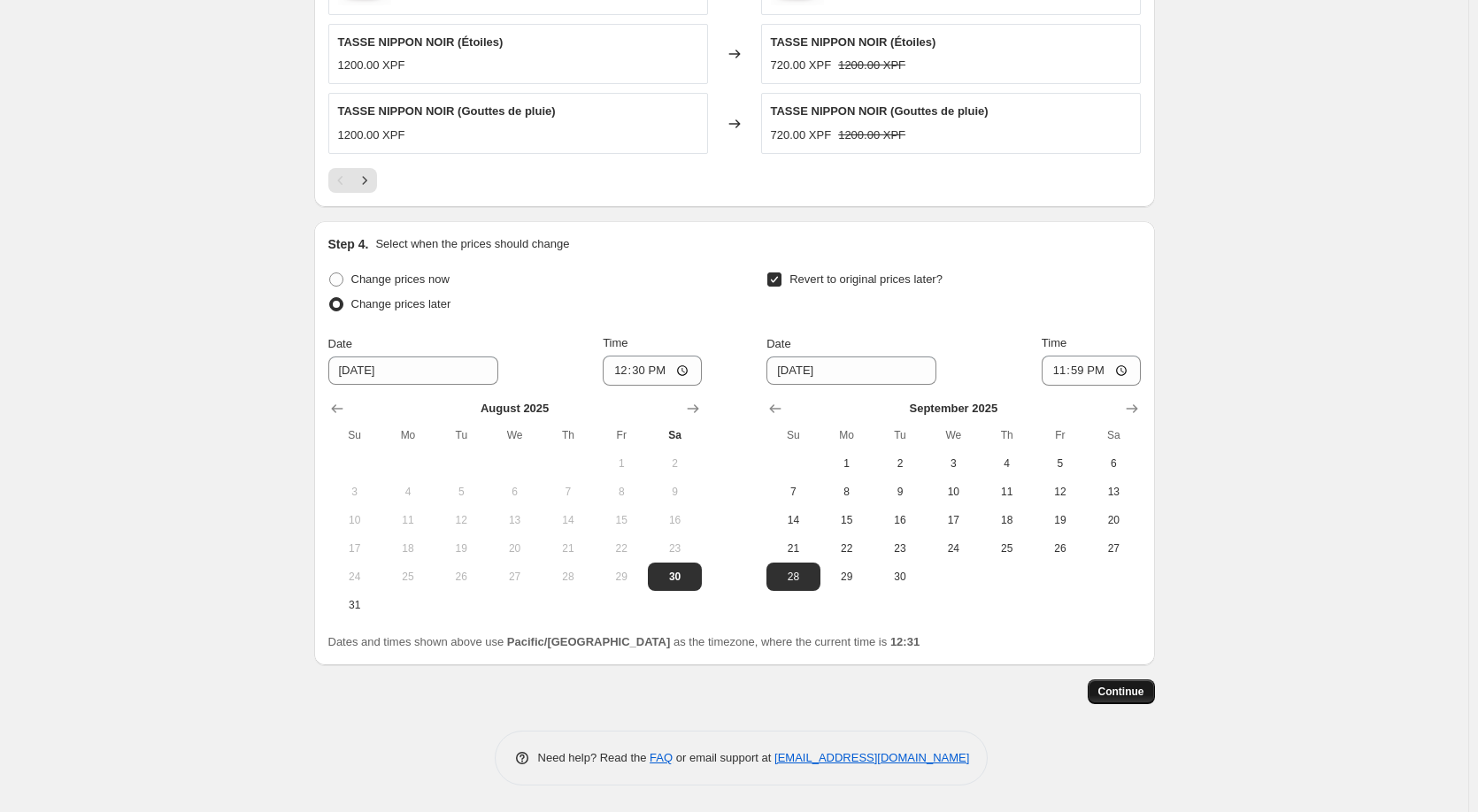
click at [1122, 690] on span "Continue" at bounding box center [1120, 692] width 46 height 15
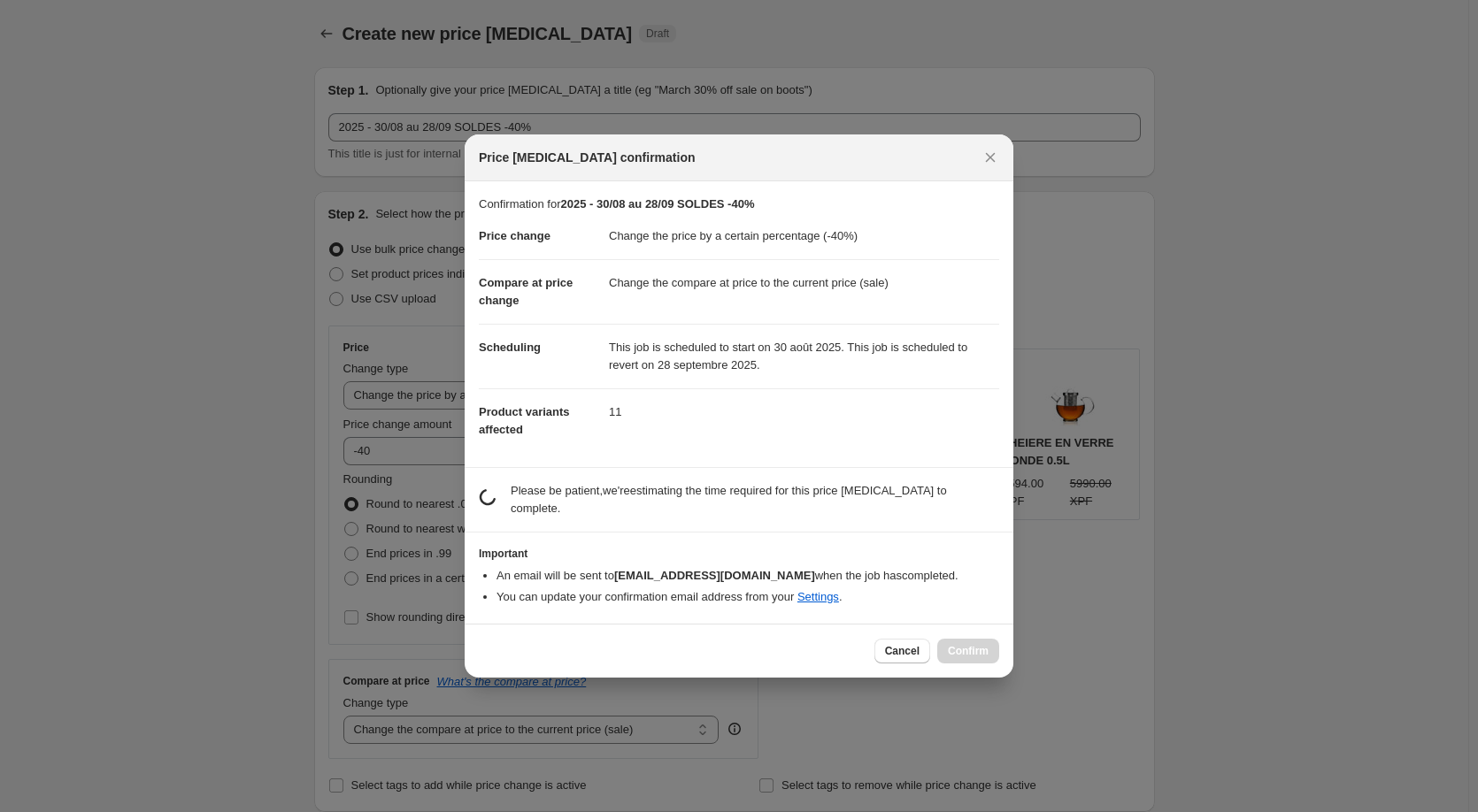
scroll to position [0, 0]
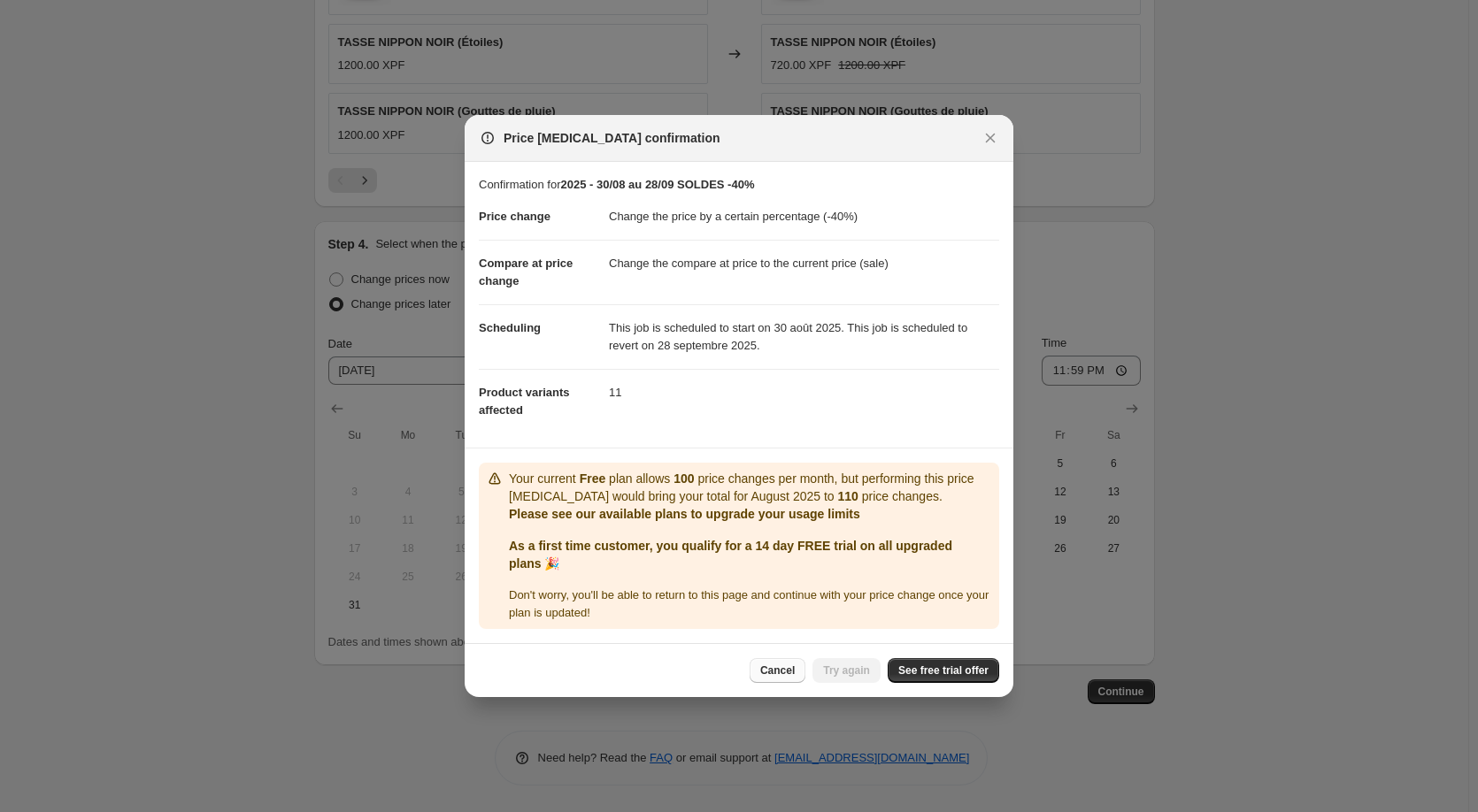
click at [793, 671] on span "Cancel" at bounding box center [777, 671] width 35 height 15
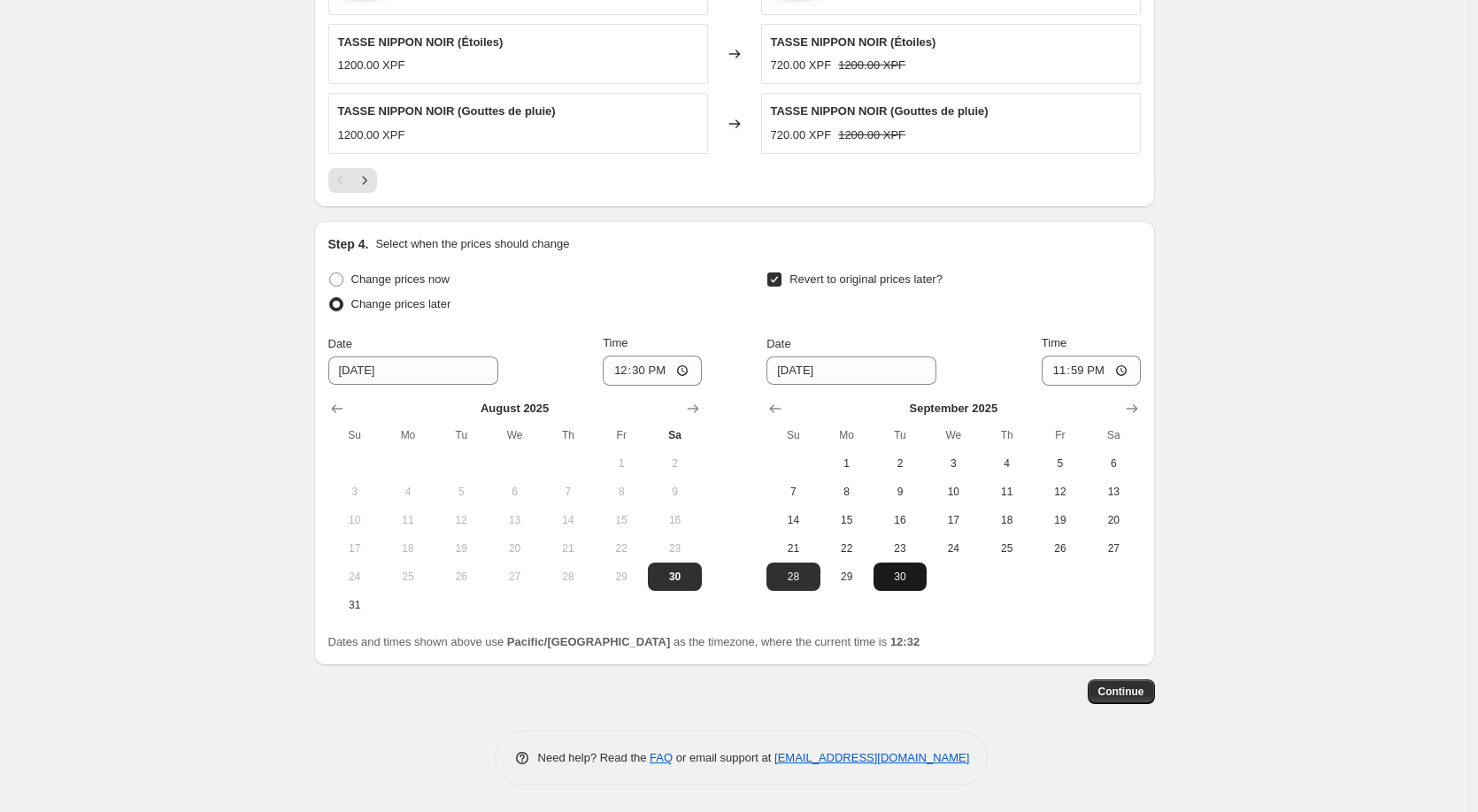
scroll to position [1319, 0]
click at [1129, 692] on span "Continue" at bounding box center [1120, 692] width 46 height 15
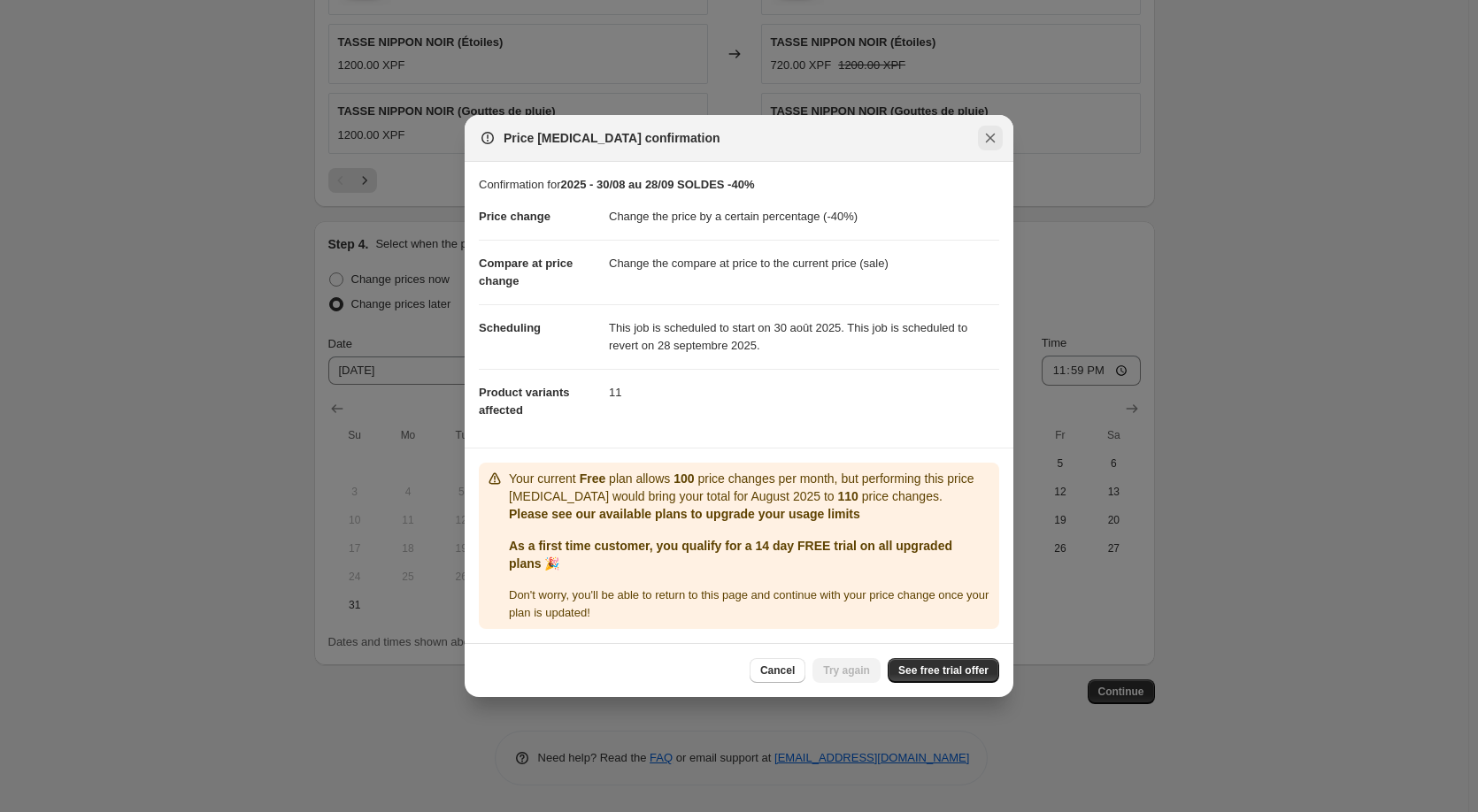
click at [994, 129] on icon "Close" at bounding box center [991, 138] width 17 height 17
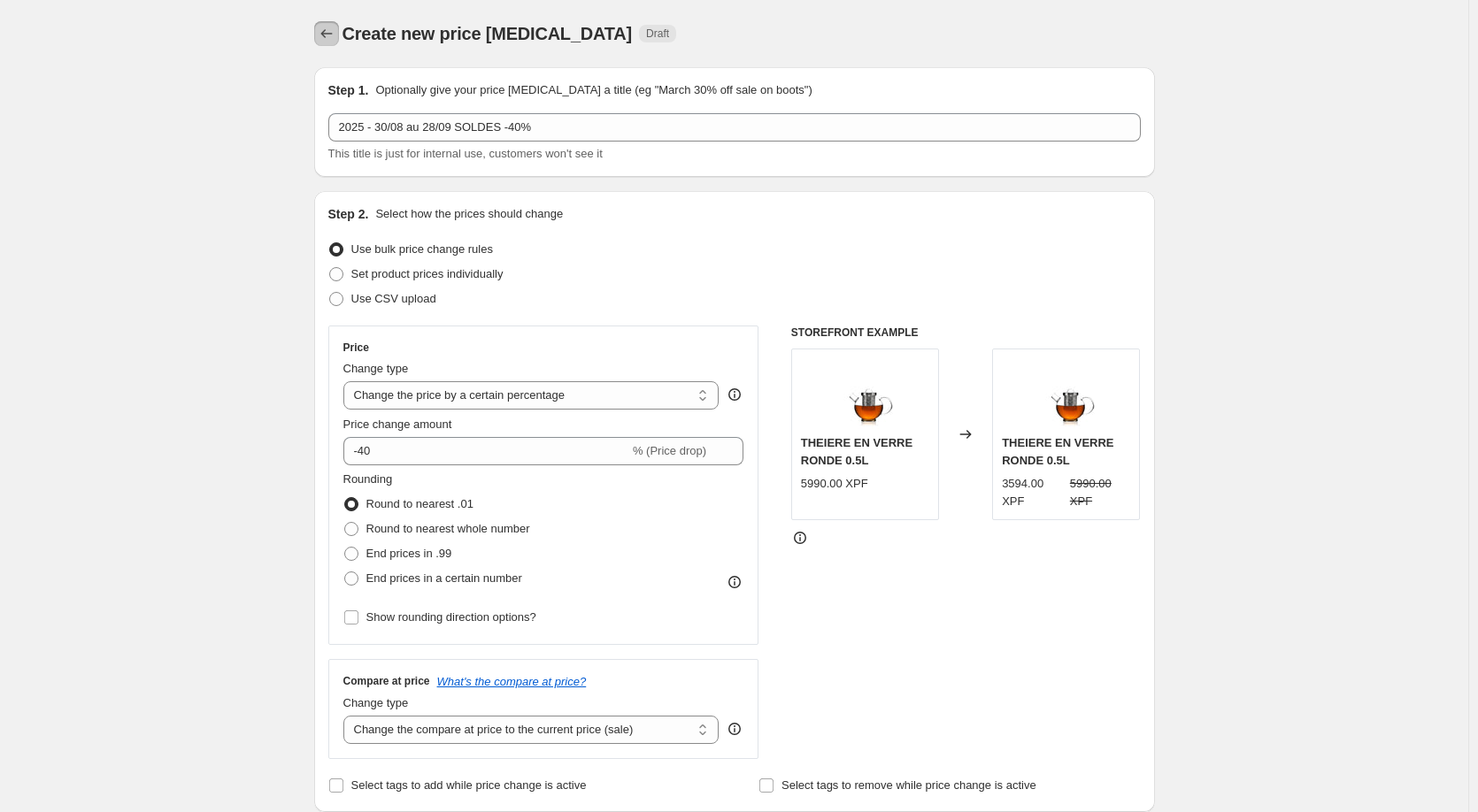
click at [330, 34] on icon "Price change jobs" at bounding box center [327, 34] width 17 height 17
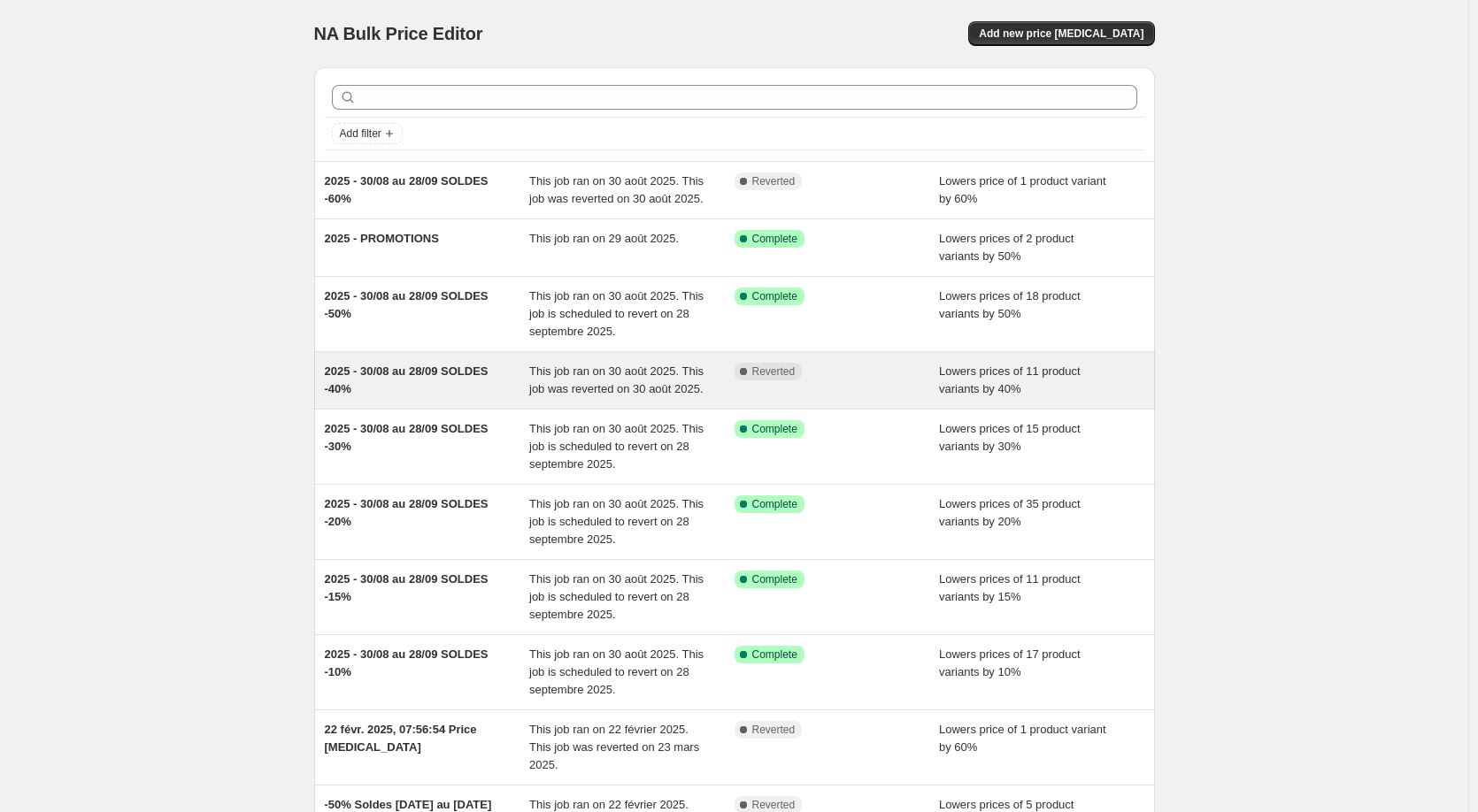
click at [461, 375] on span "2025 - 30/08 au 28/09 SOLDES -40%" at bounding box center [406, 380] width 164 height 31
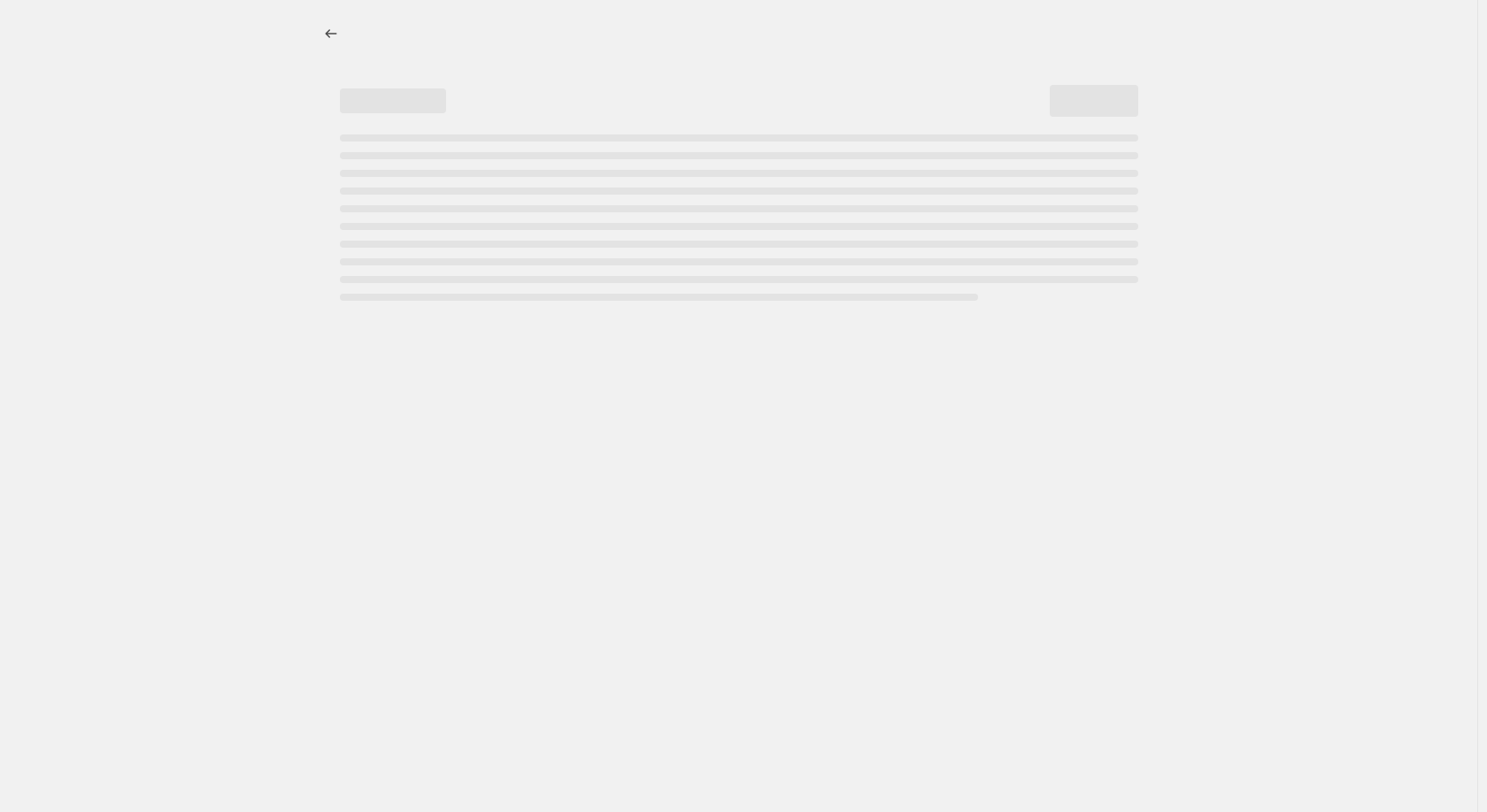
select select "percentage"
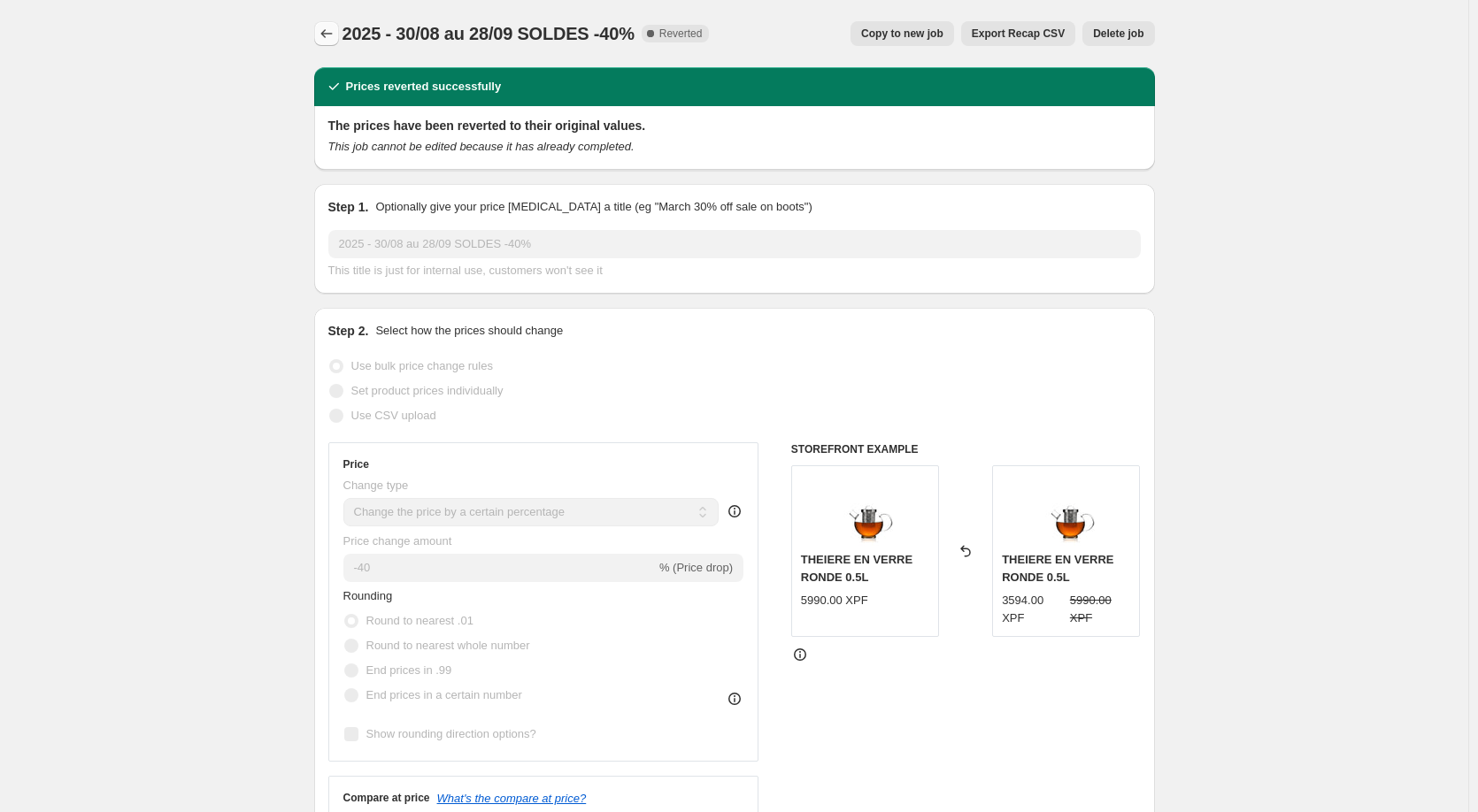
click at [339, 38] on button "Price change jobs" at bounding box center [327, 34] width 25 height 25
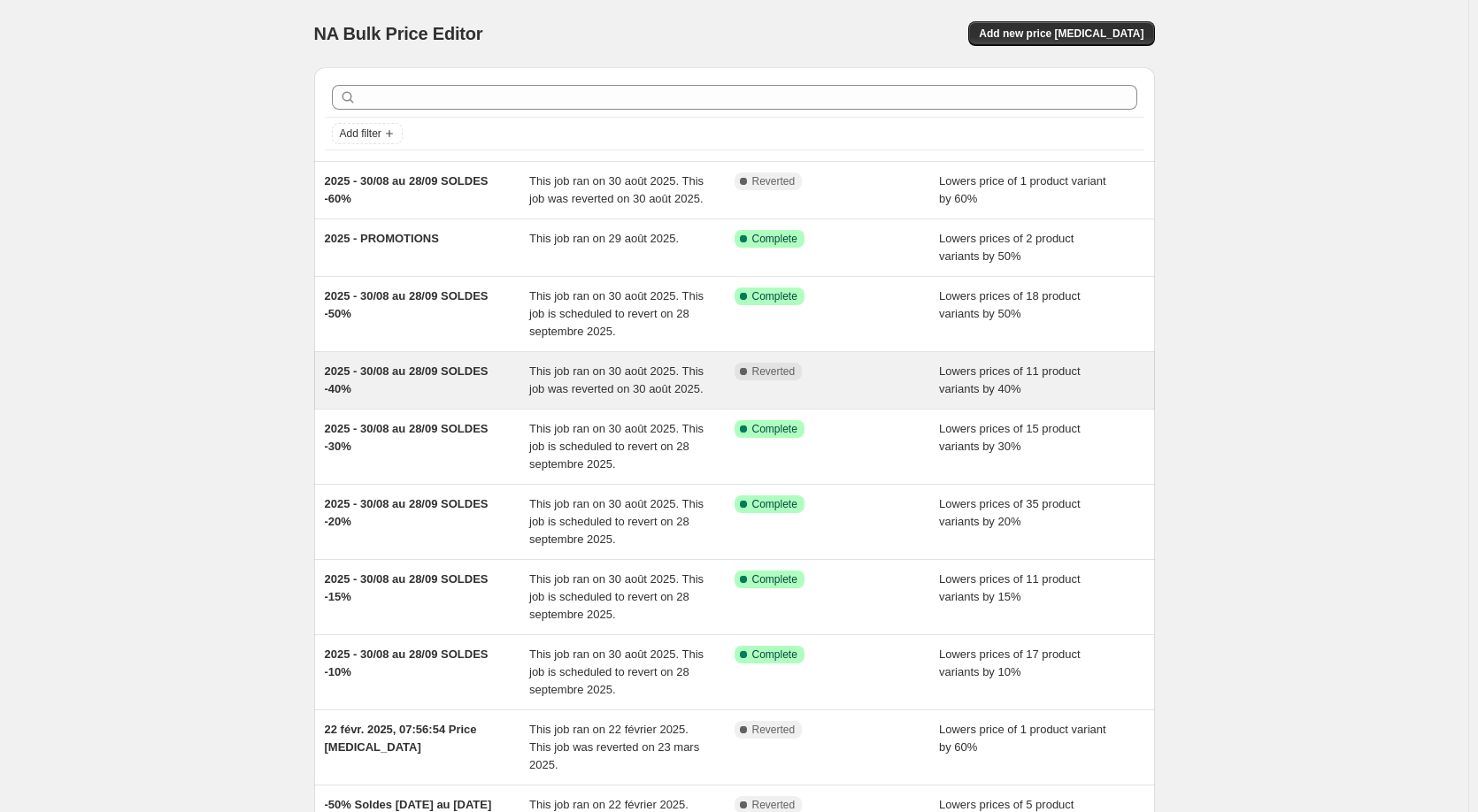
click at [455, 377] on span "2025 - 30/08 au 28/09 SOLDES -40%" at bounding box center [406, 380] width 164 height 31
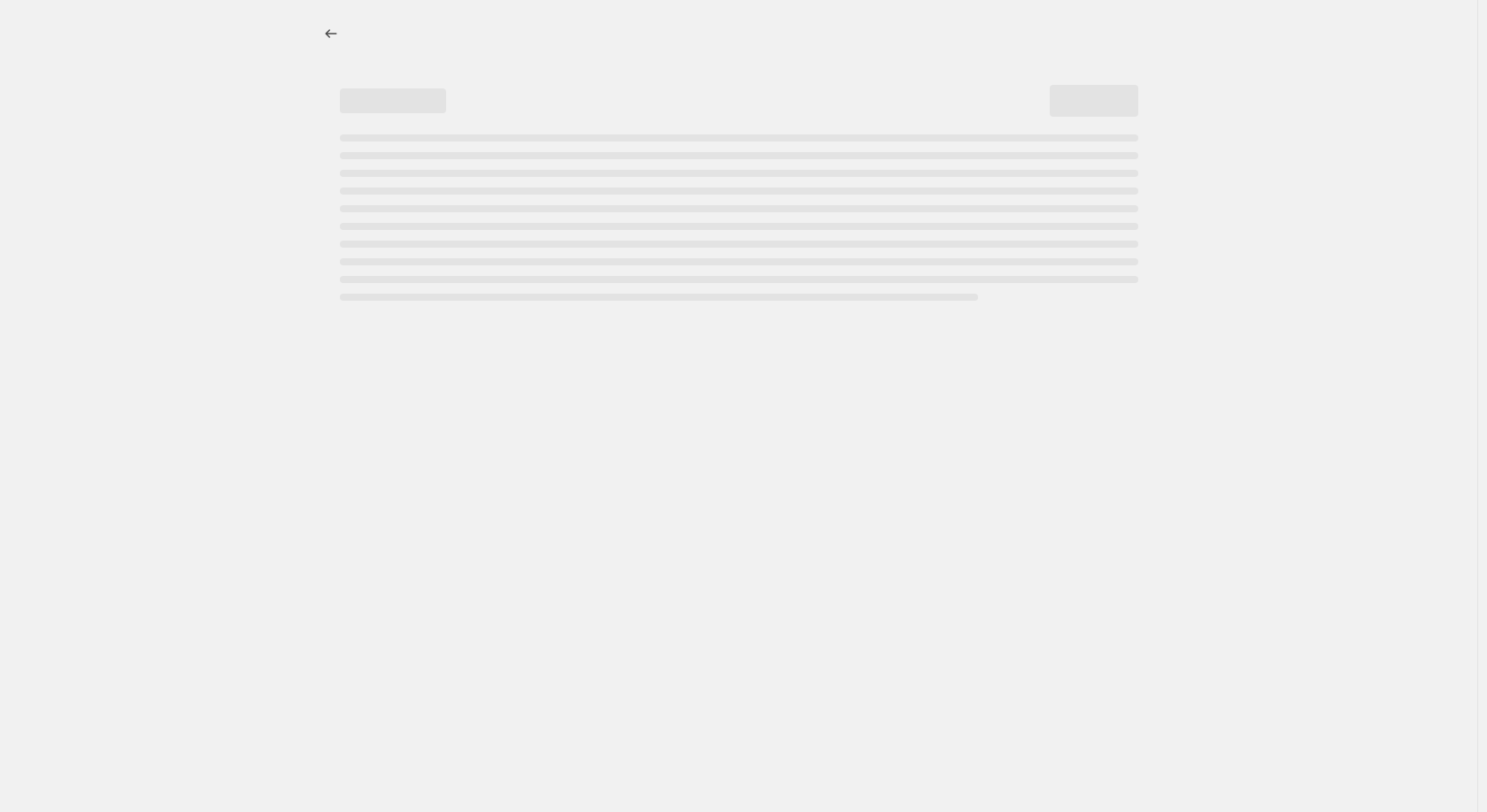
select select "percentage"
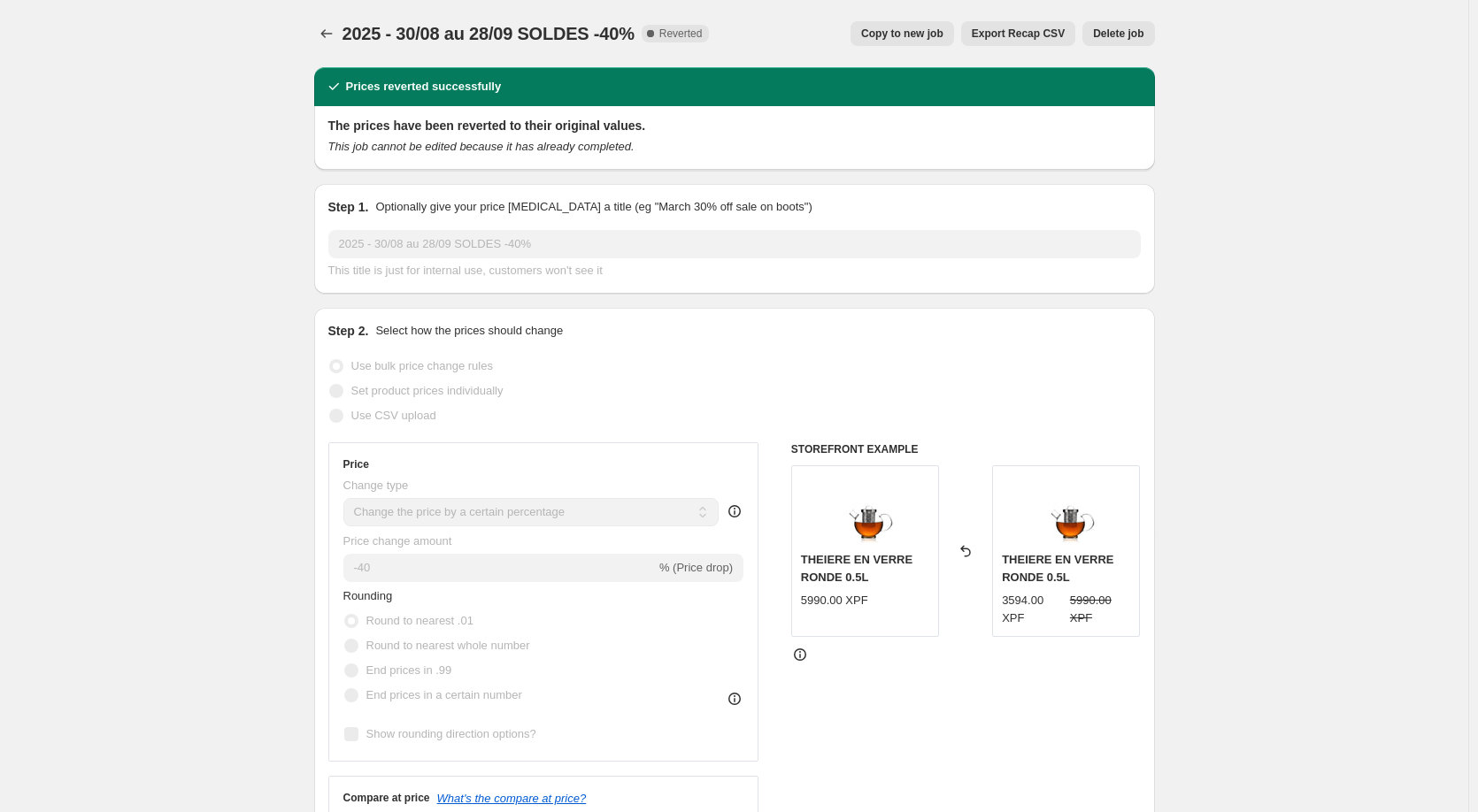
click at [912, 36] on span "Copy to new job" at bounding box center [902, 33] width 82 height 15
select select "percentage"
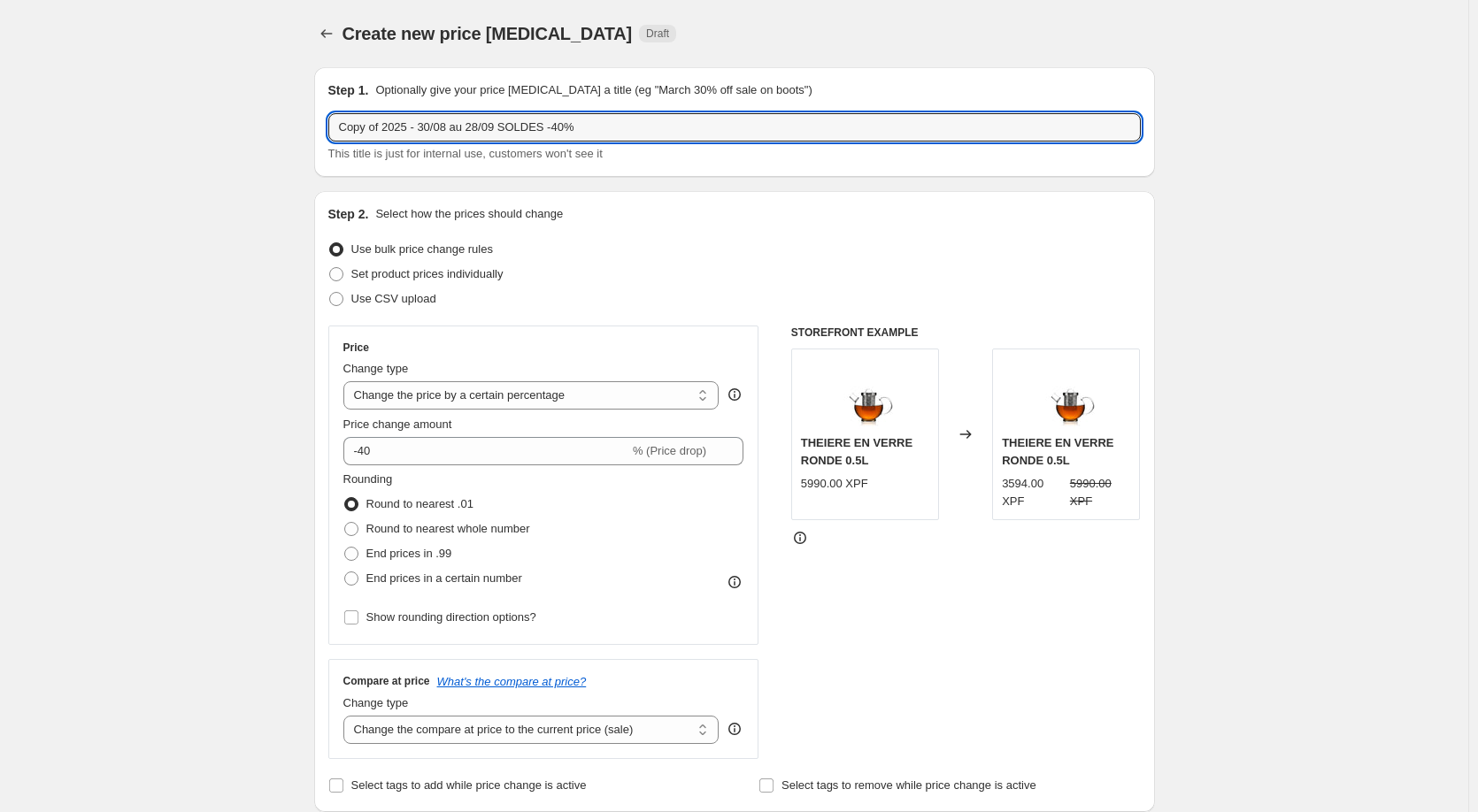
drag, startPoint x: 387, startPoint y: 124, endPoint x: 320, endPoint y: 130, distance: 67.3
click at [320, 130] on div "Step 1. Optionally give your price [MEDICAL_DATA] a title (eg "March 30% off sa…" at bounding box center [735, 121] width 841 height 109
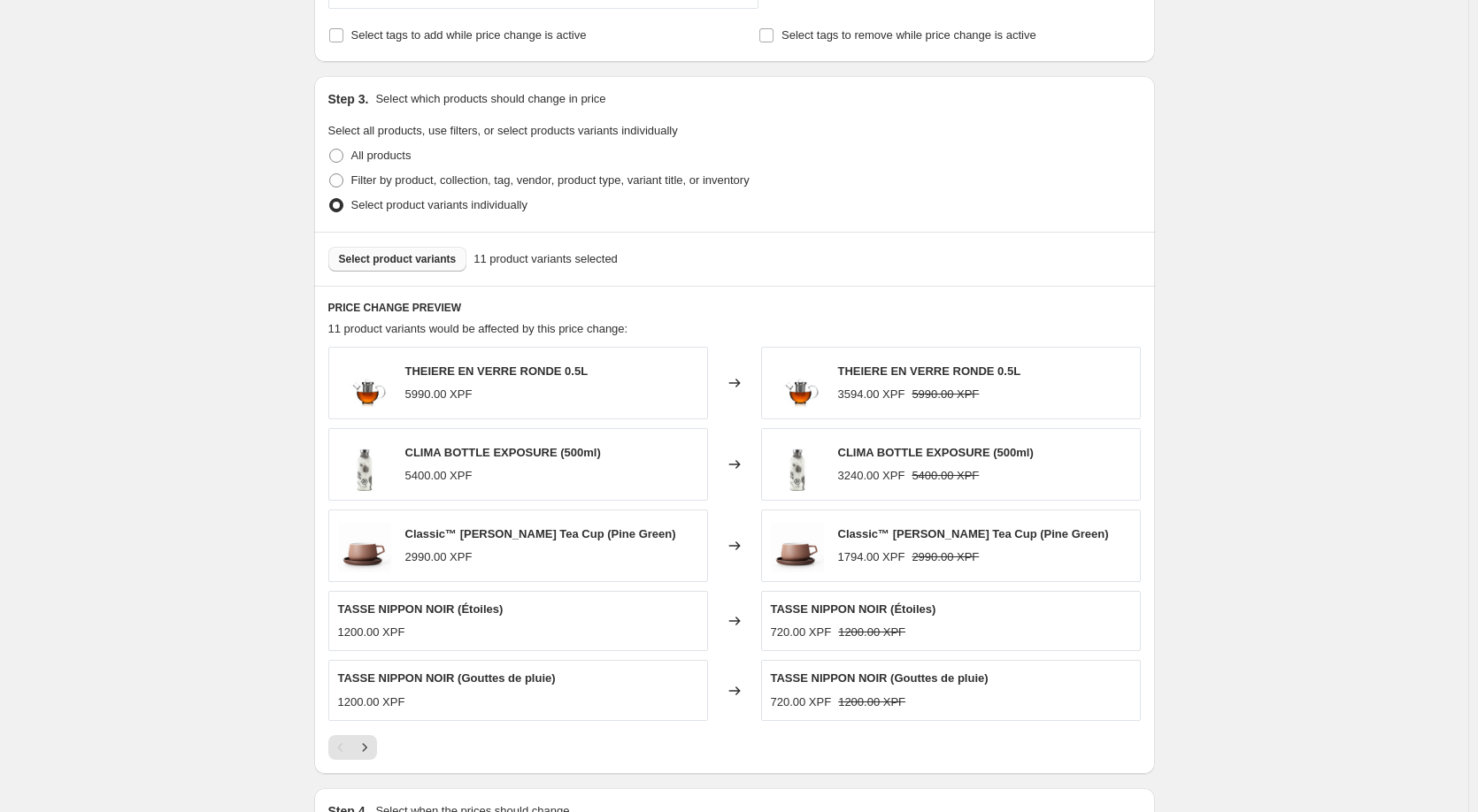
scroll to position [749, 0]
type input "2025 - 30/08 au 28/09 SOLDES -40%"
click at [418, 257] on span "Select product variants" at bounding box center [397, 260] width 117 height 15
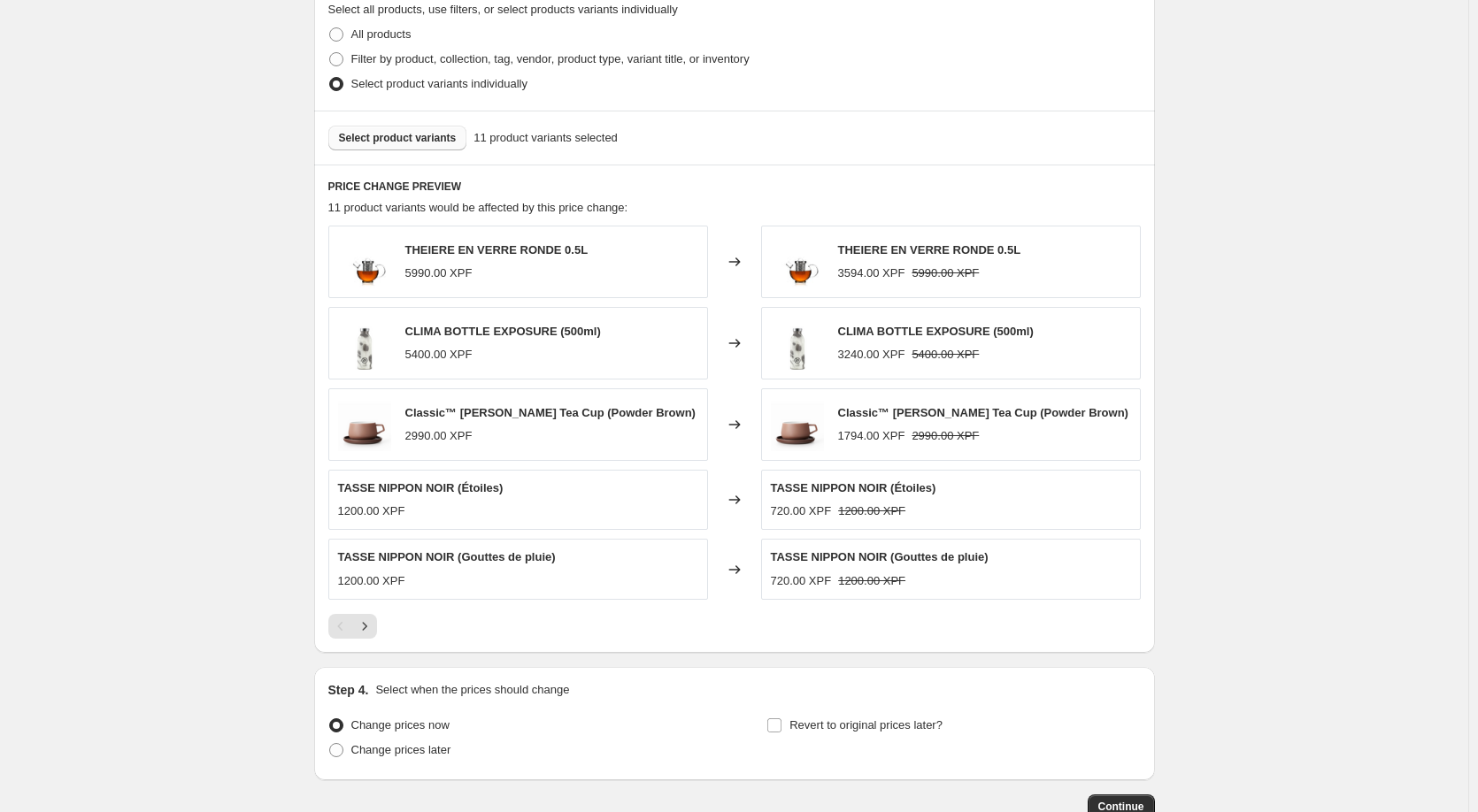
scroll to position [987, 0]
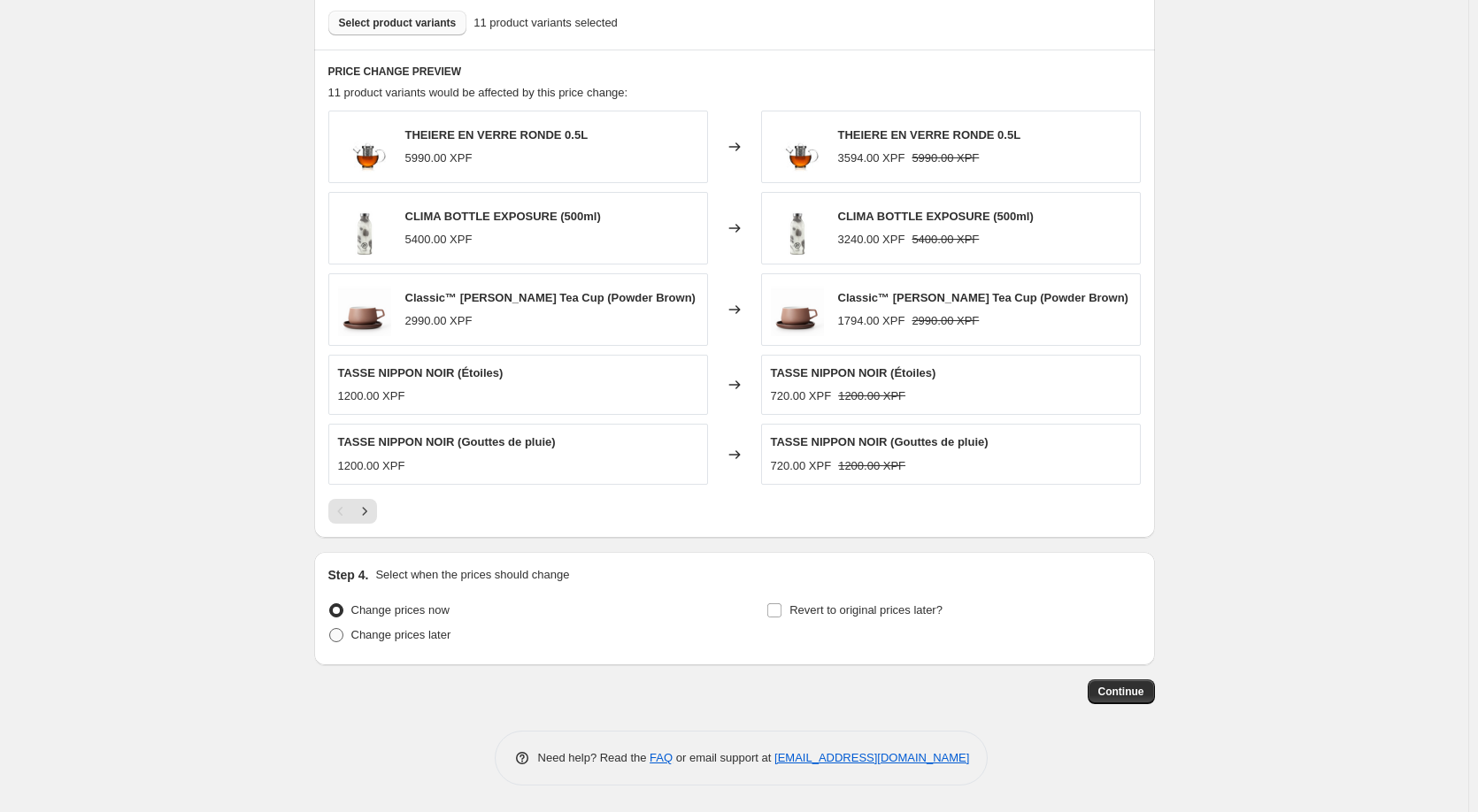
click at [384, 635] on span "Change prices later" at bounding box center [401, 635] width 100 height 14
click at [330, 629] on input "Change prices later" at bounding box center [330, 628] width 1 height 1
radio input "true"
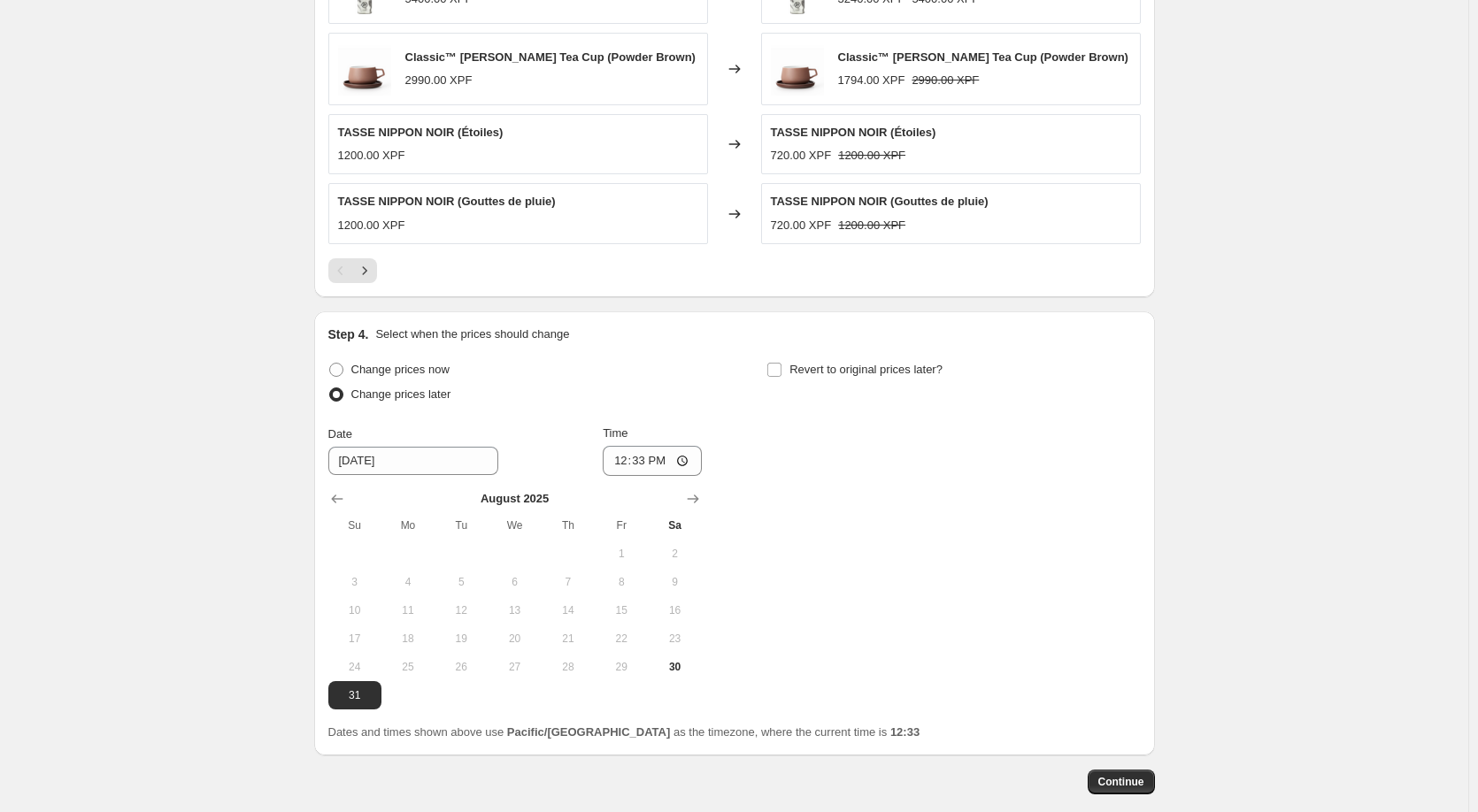
scroll to position [1319, 0]
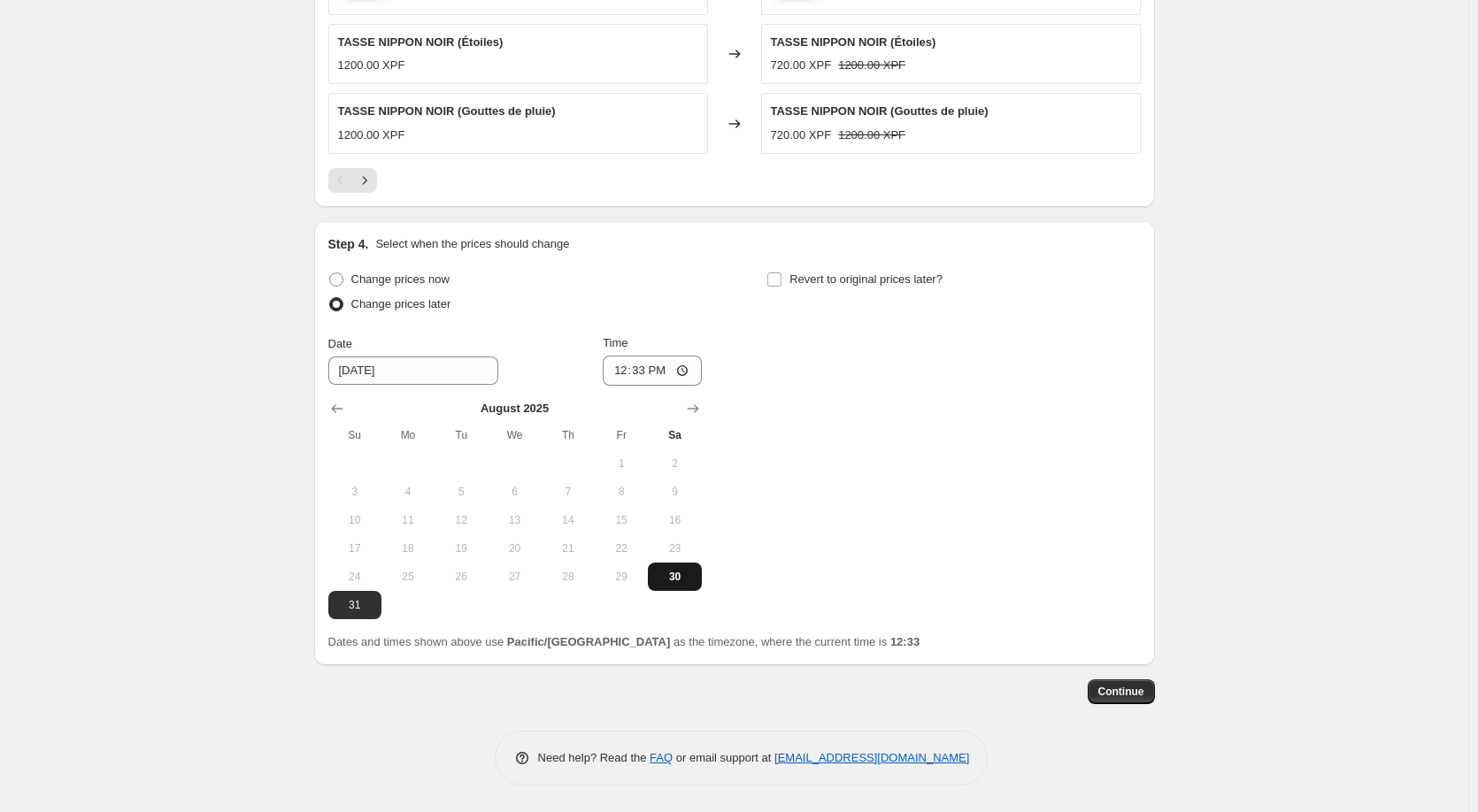
click at [675, 580] on span "30" at bounding box center [675, 577] width 39 height 15
type input "[DATE]"
click at [782, 280] on span at bounding box center [774, 279] width 16 height 16
click at [781, 280] on input "Revert to original prices later?" at bounding box center [774, 279] width 15 height 15
checkbox input "true"
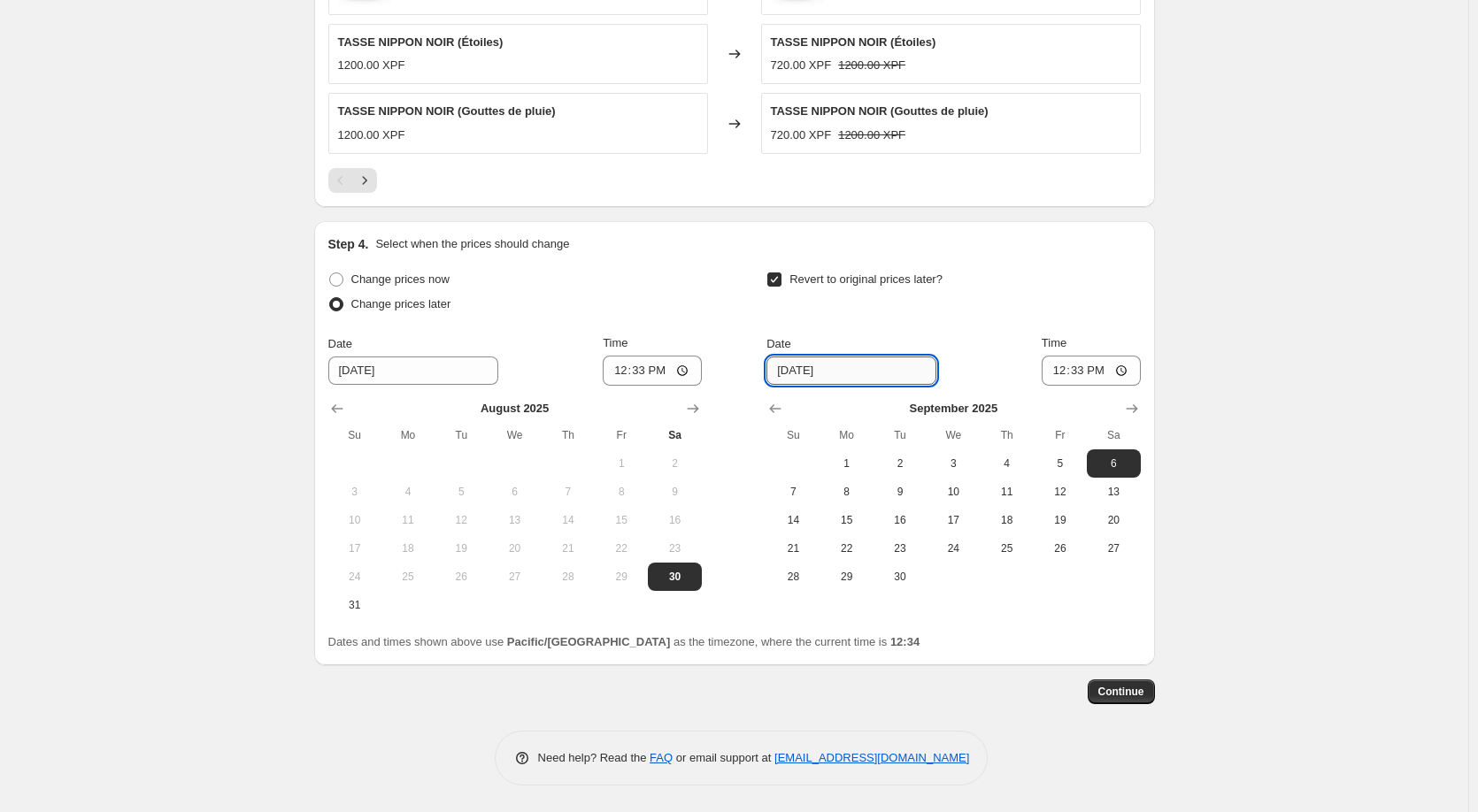
click at [874, 358] on input "[DATE]" at bounding box center [851, 370] width 170 height 28
click at [809, 588] on button "28" at bounding box center [793, 577] width 53 height 28
type input "[DATE]"
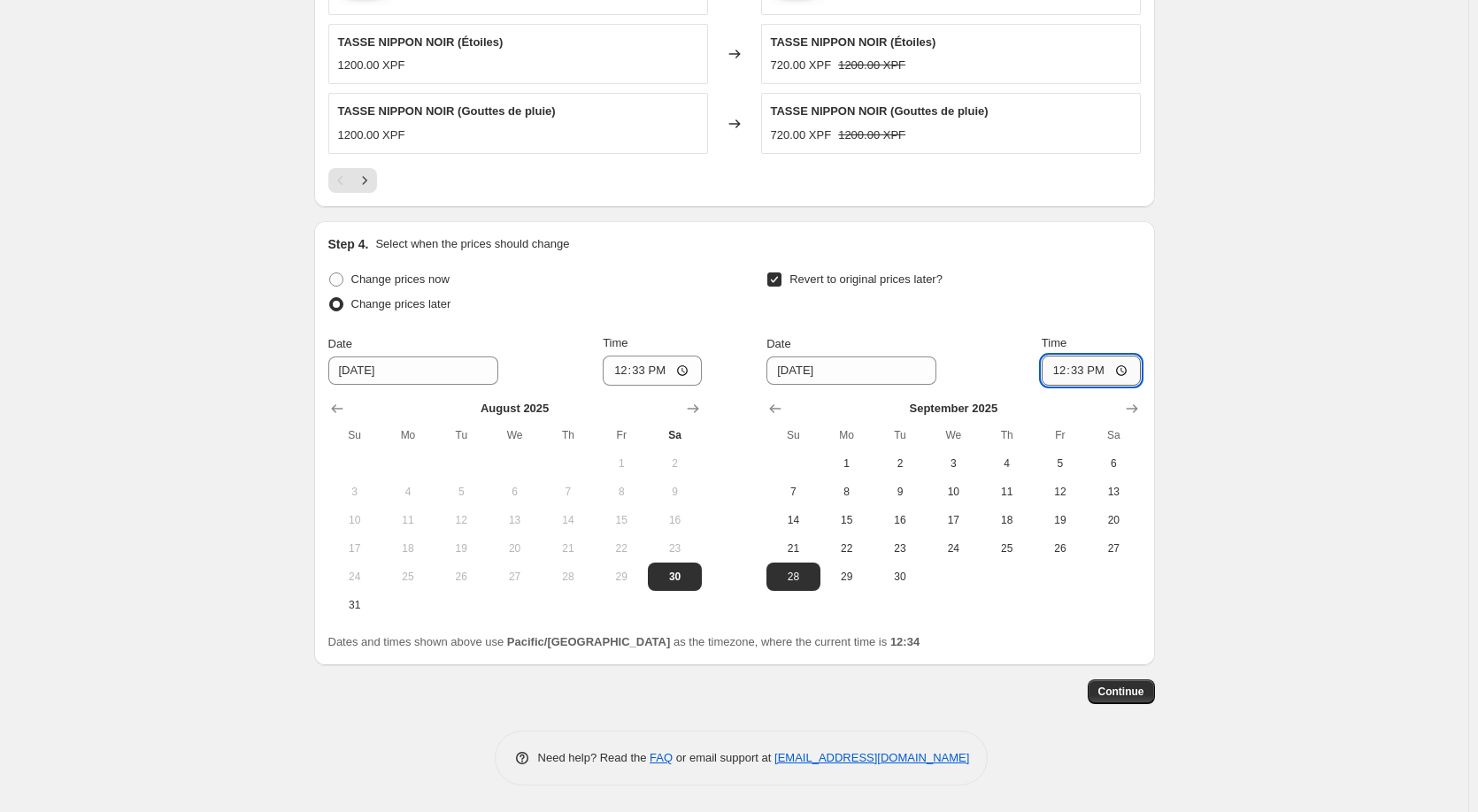
click at [1113, 364] on input "12:33" at bounding box center [1091, 370] width 99 height 30
click at [1104, 372] on input "12:33" at bounding box center [1091, 370] width 99 height 30
click at [1123, 370] on input "12:33" at bounding box center [1091, 370] width 99 height 30
type input "23:59"
click at [1036, 621] on div "Change prices now Change prices later Date [DATE] Time 12:33 [DATE] Su Mo Tu We…" at bounding box center [735, 459] width 812 height 384
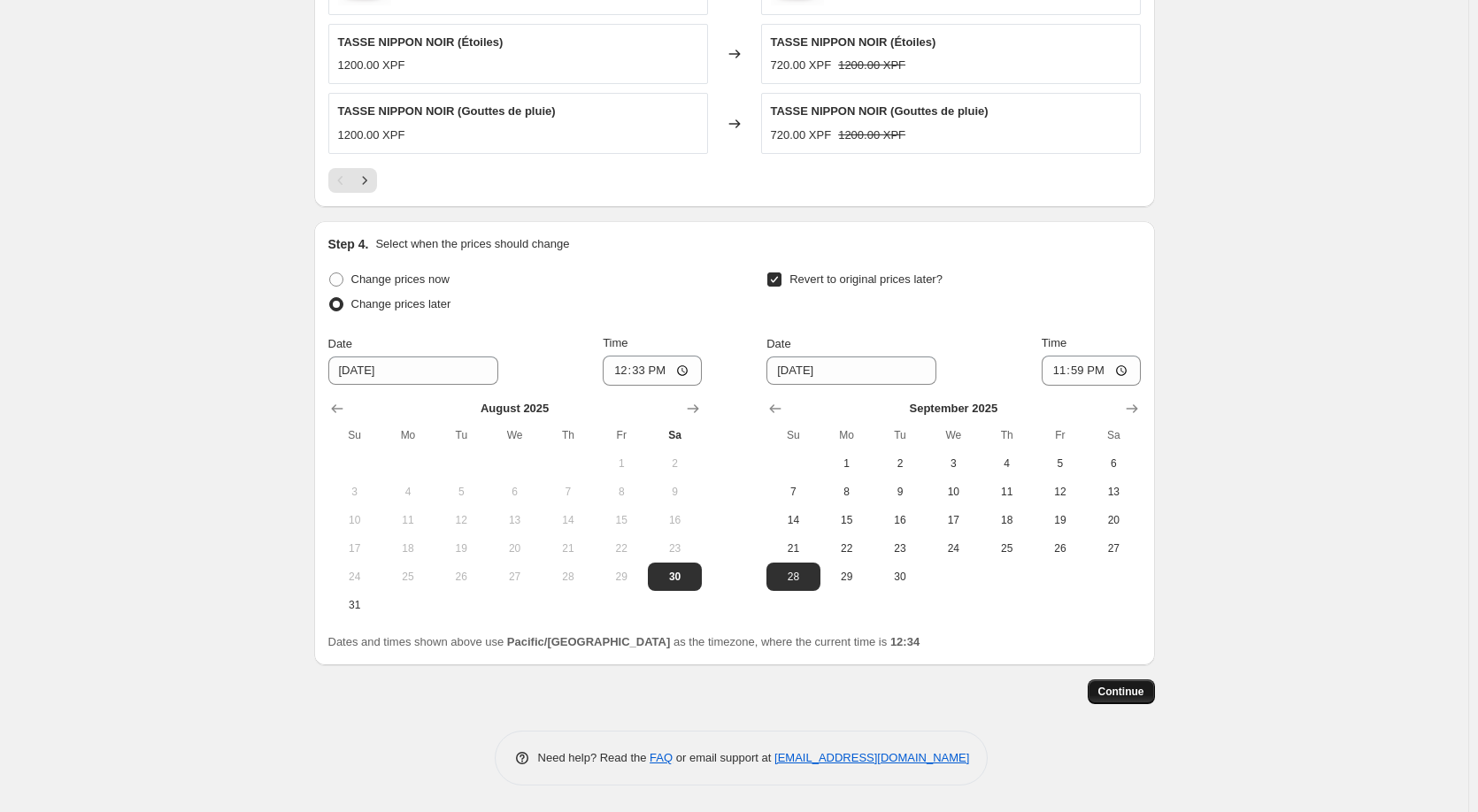
click at [1127, 695] on span "Continue" at bounding box center [1120, 692] width 46 height 15
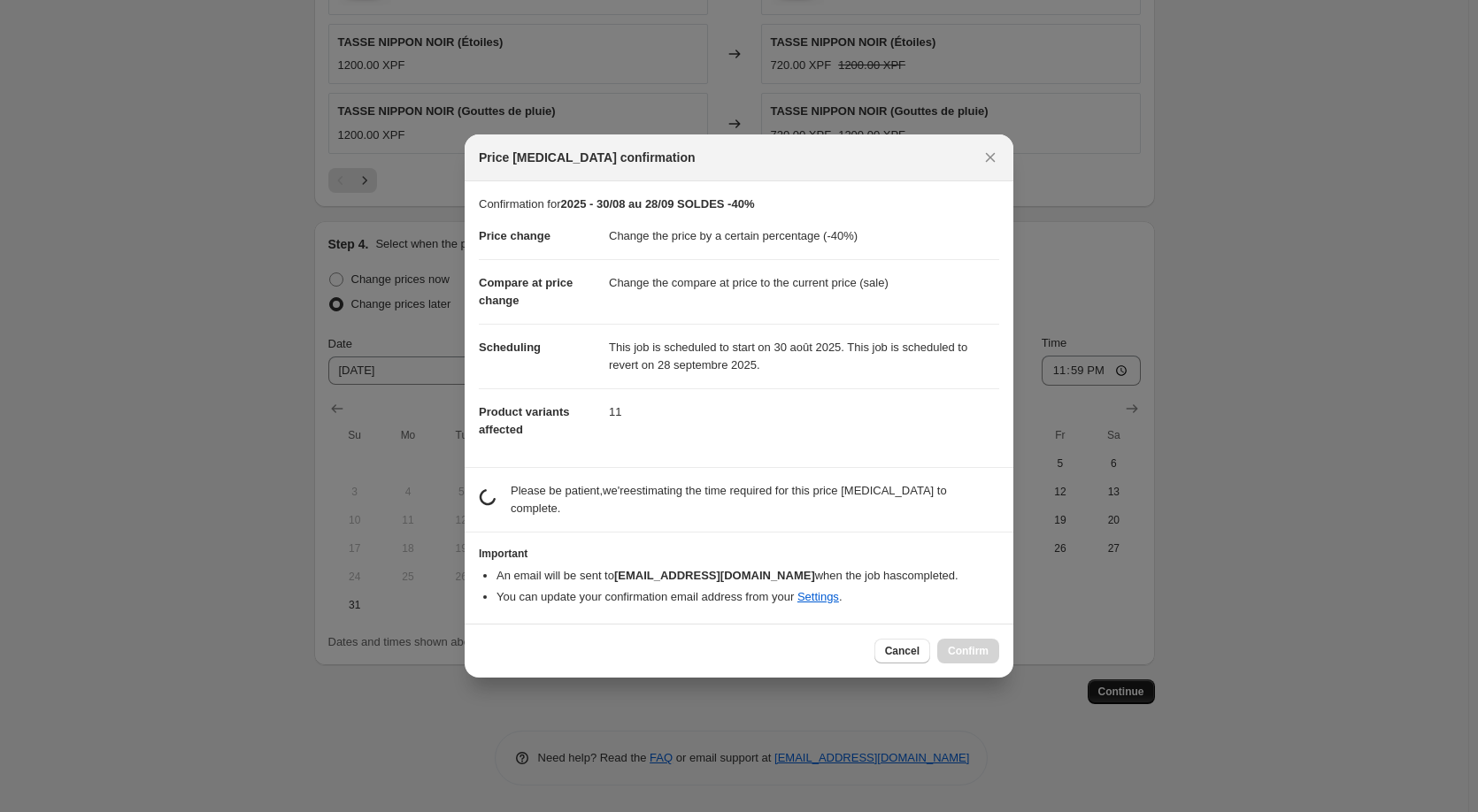
scroll to position [0, 0]
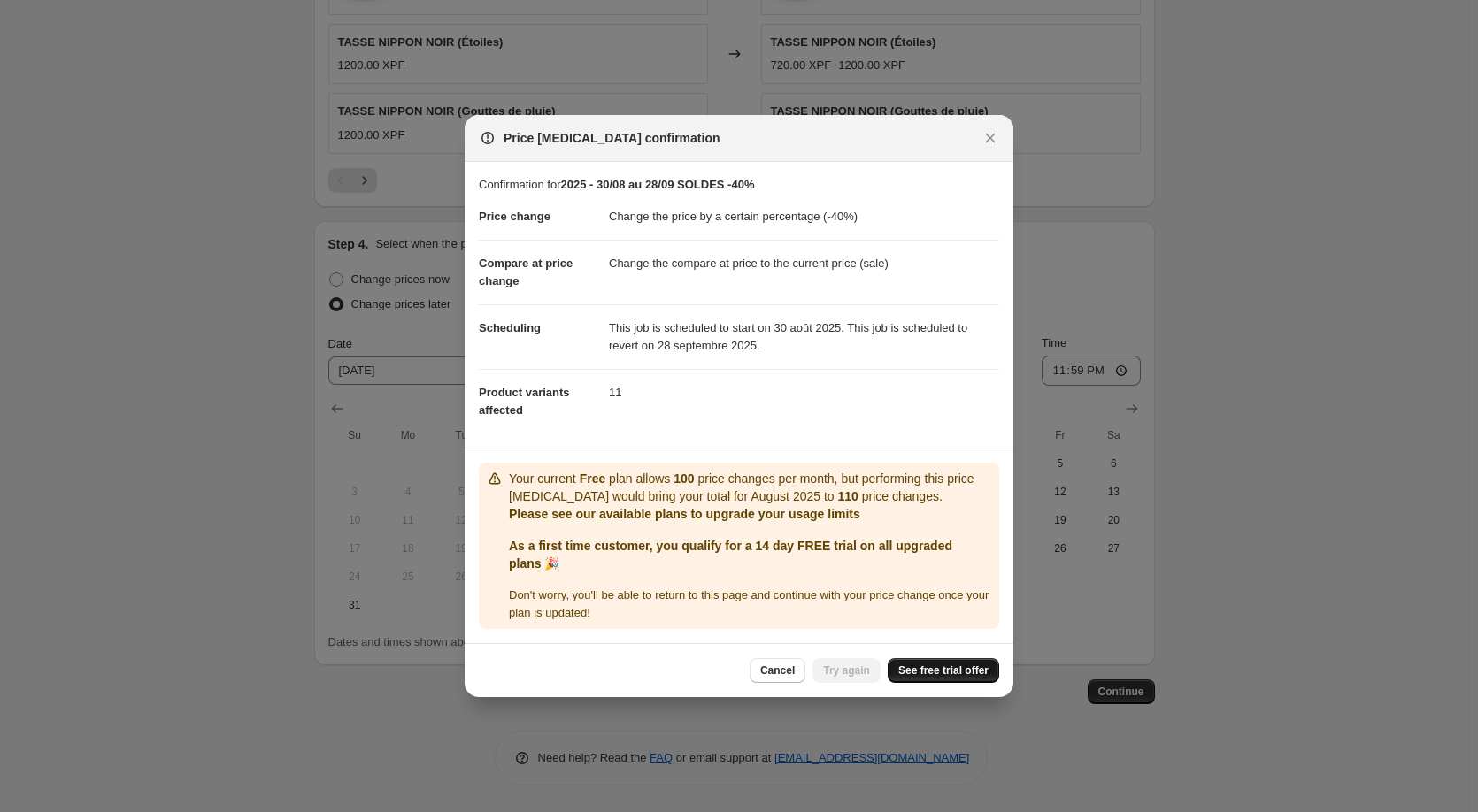
click at [957, 670] on span "See free trial offer" at bounding box center [943, 671] width 90 height 15
click at [802, 670] on button "Cancel" at bounding box center [777, 671] width 56 height 25
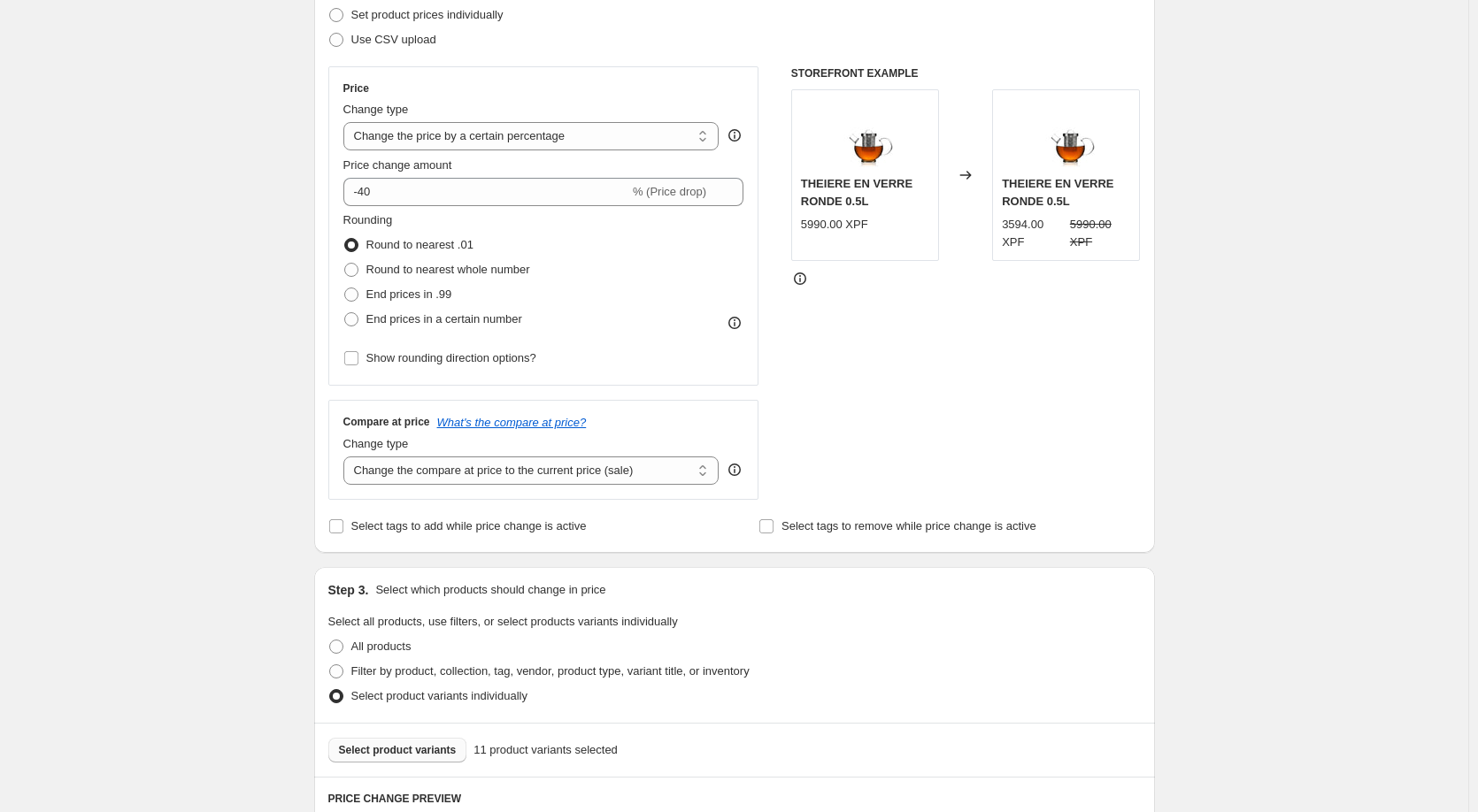
scroll to position [259, 0]
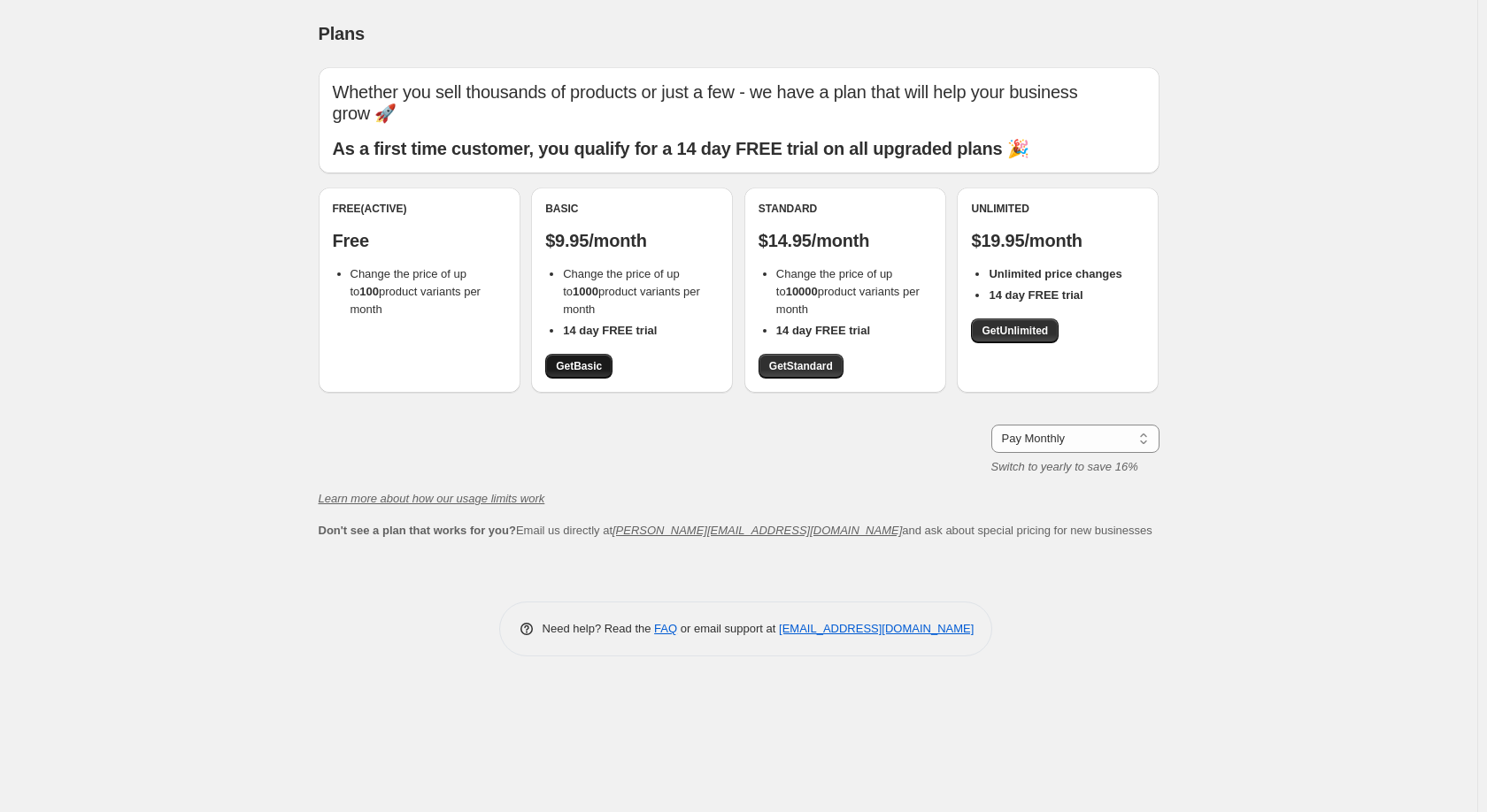
click at [590, 369] on span "Get Basic" at bounding box center [578, 366] width 46 height 15
